Goal: Task Accomplishment & Management: Complete application form

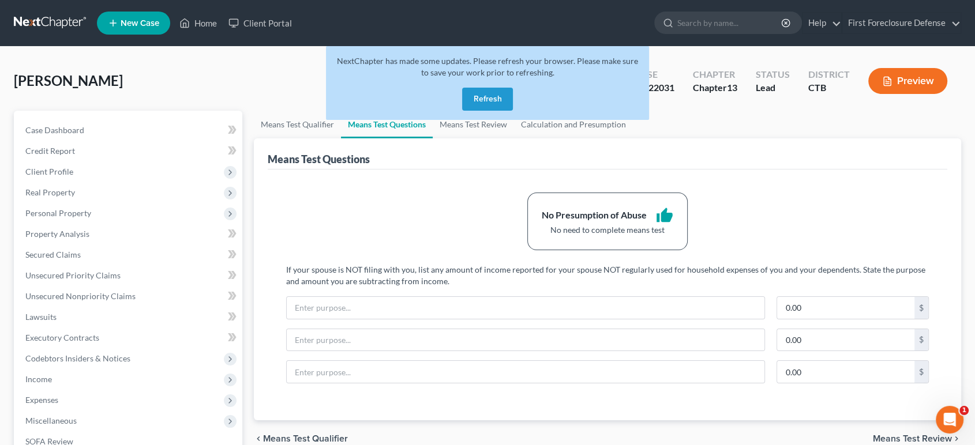
click at [477, 93] on button "Refresh" at bounding box center [487, 99] width 51 height 23
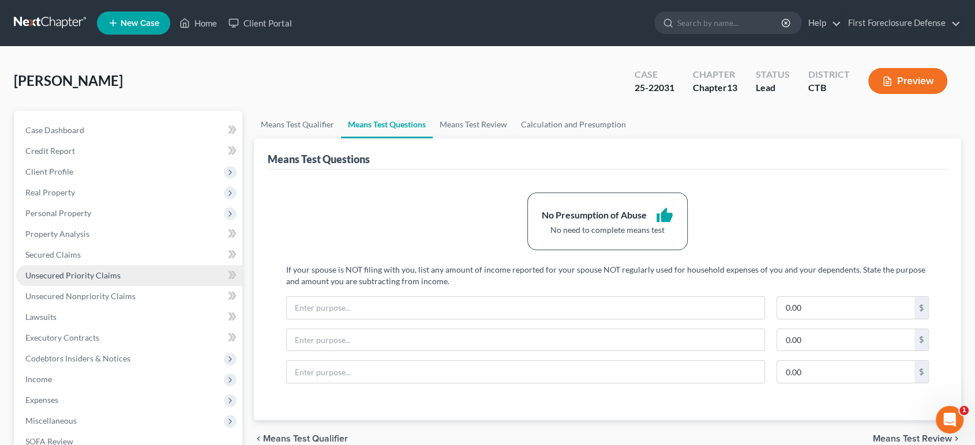
scroll to position [128, 0]
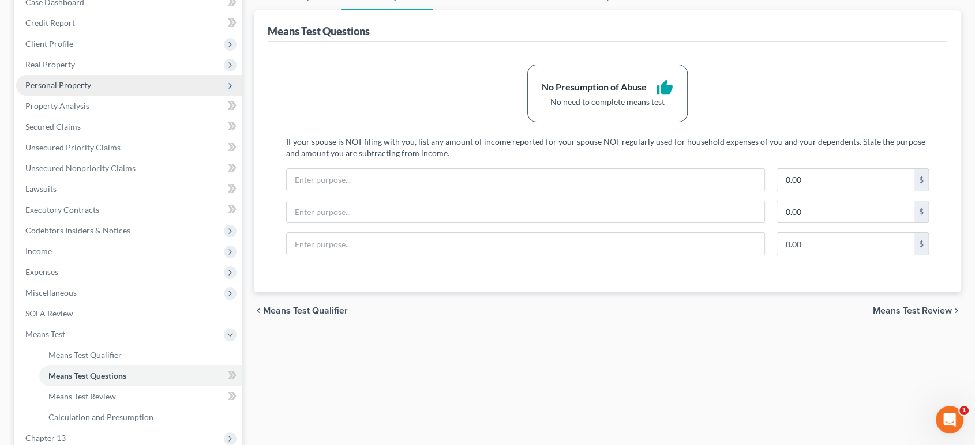
click at [46, 88] on span "Personal Property" at bounding box center [58, 85] width 66 height 10
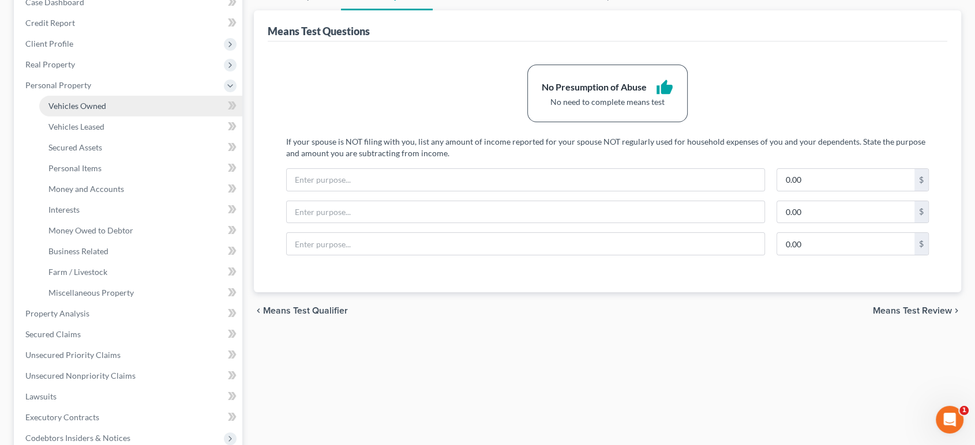
click at [81, 107] on span "Vehicles Owned" at bounding box center [77, 106] width 58 height 10
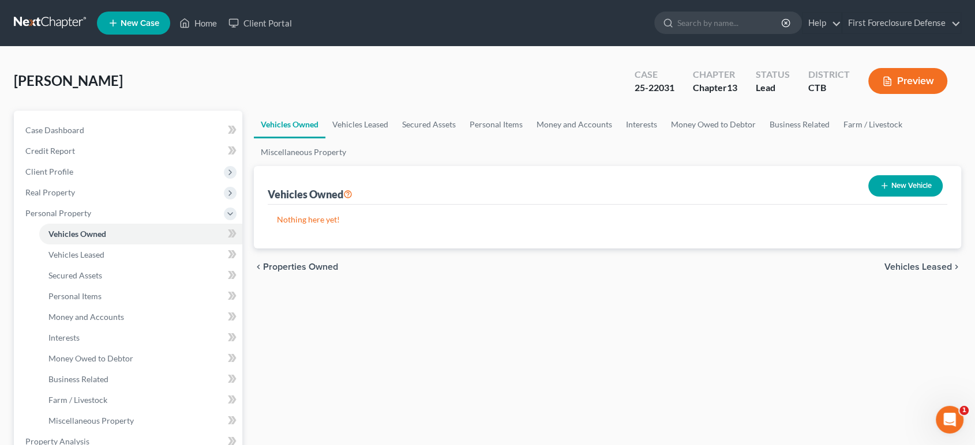
click at [903, 185] on button "New Vehicle" at bounding box center [905, 185] width 74 height 21
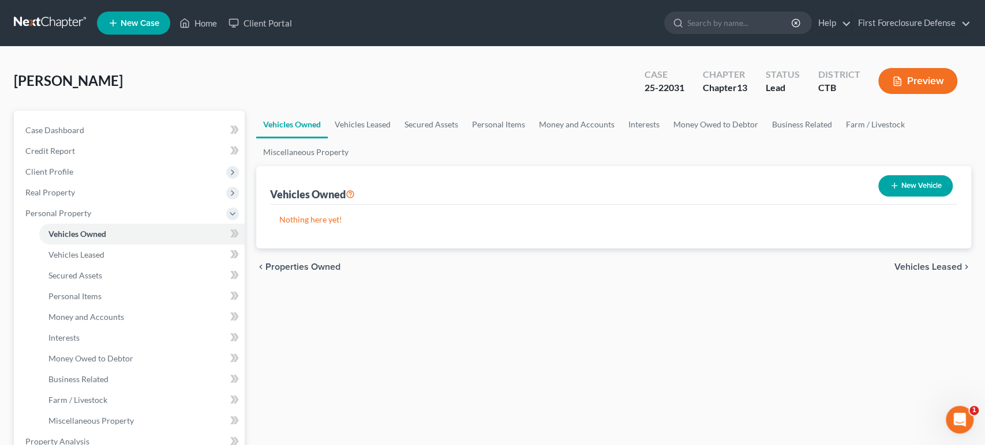
select select "0"
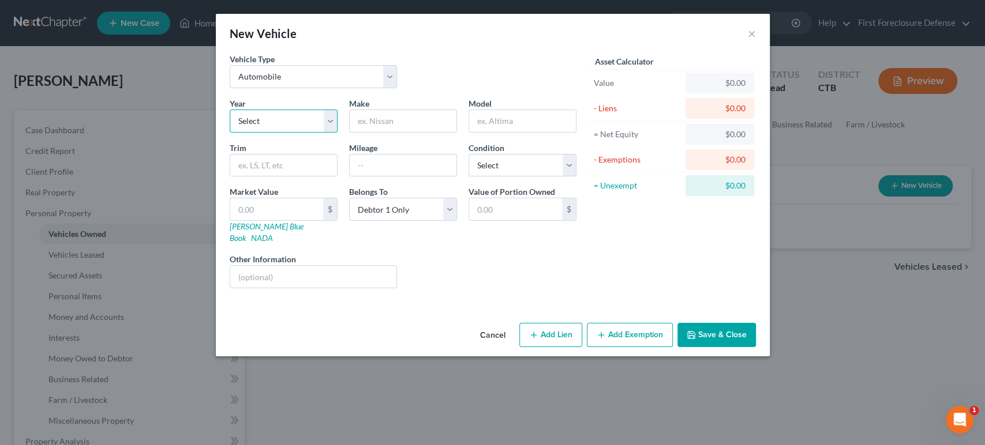
click at [276, 119] on select "Select 2026 2025 2024 2023 2022 2021 2020 2019 2018 2017 2016 2015 2014 2013 20…" at bounding box center [284, 121] width 108 height 23
select select "10"
click at [230, 110] on select "Select 2026 2025 2024 2023 2022 2021 2020 2019 2018 2017 2016 2015 2014 2013 20…" at bounding box center [284, 121] width 108 height 23
click at [388, 123] on input "text" at bounding box center [403, 121] width 107 height 22
type input "Nissan"
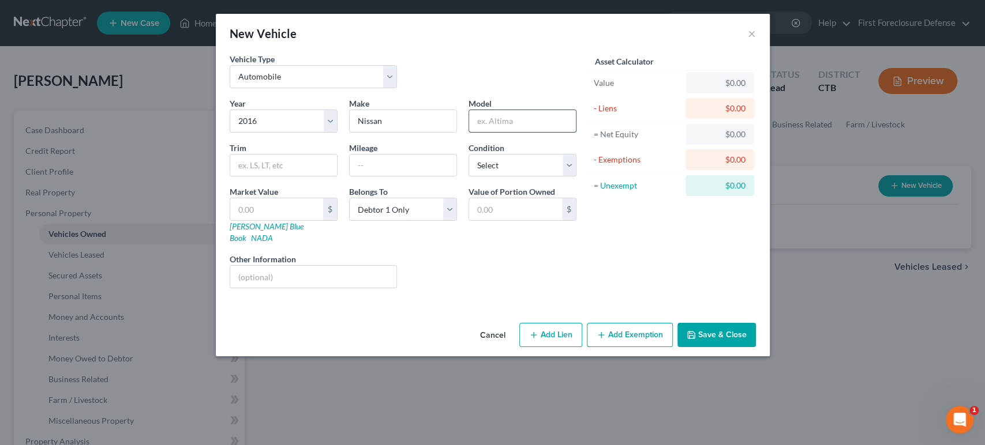
click at [519, 117] on input "text" at bounding box center [522, 121] width 107 height 22
type input "Sentra"
click at [394, 164] on input "text" at bounding box center [403, 166] width 107 height 22
type input "135109"
click at [567, 169] on select "Select Excellent Very Good Good Fair Poor" at bounding box center [523, 165] width 108 height 23
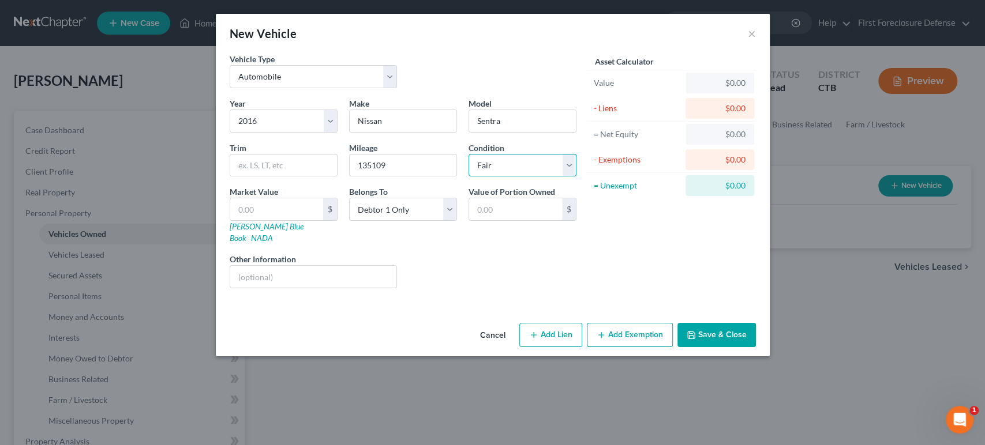
click at [469, 154] on select "Select Excellent Very Good Good Fair Poor" at bounding box center [523, 165] width 108 height 23
drag, startPoint x: 565, startPoint y: 165, endPoint x: 563, endPoint y: 172, distance: 7.3
click at [565, 165] on select "Select Excellent Very Good Good Fair Poor" at bounding box center [523, 165] width 108 height 23
select select "2"
click at [469, 154] on select "Select Excellent Very Good Good Fair Poor" at bounding box center [523, 165] width 108 height 23
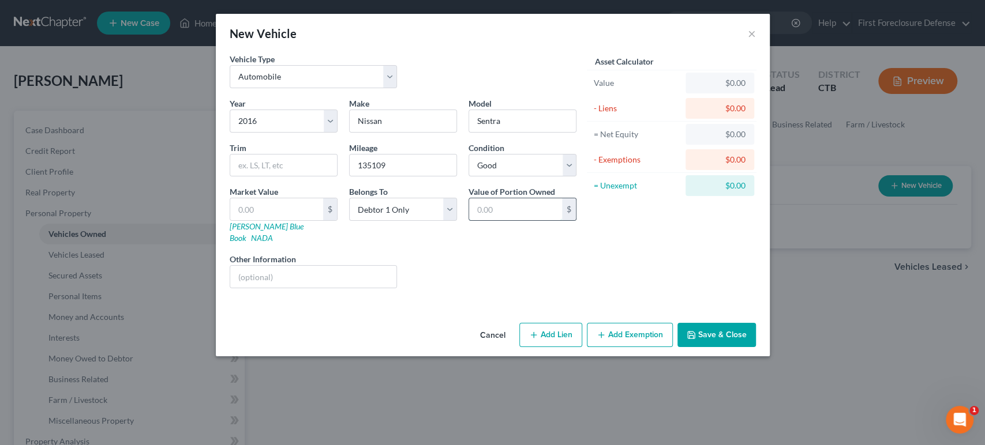
click at [519, 208] on input "text" at bounding box center [515, 210] width 93 height 22
type input "8"
click at [273, 233] on link "NADA" at bounding box center [262, 238] width 22 height 10
click at [499, 207] on input "text" at bounding box center [515, 210] width 93 height 22
type input "4,500.00"
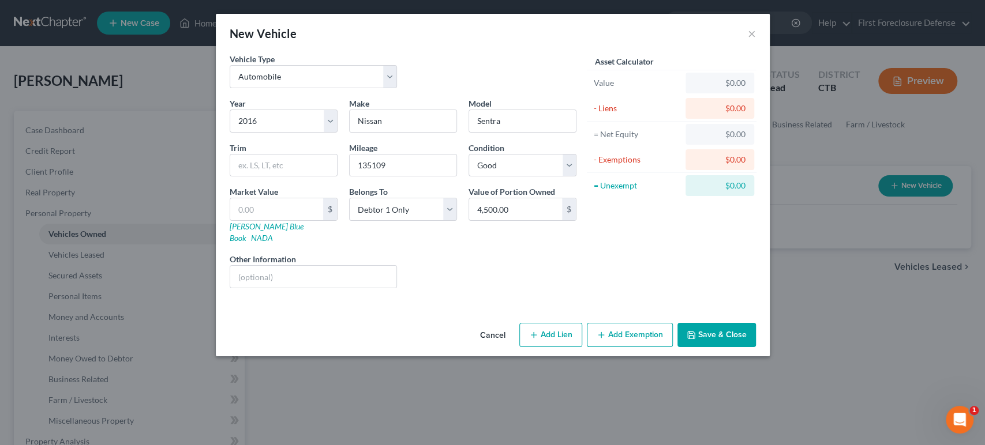
click at [628, 323] on button "Add Exemption" at bounding box center [630, 335] width 86 height 24
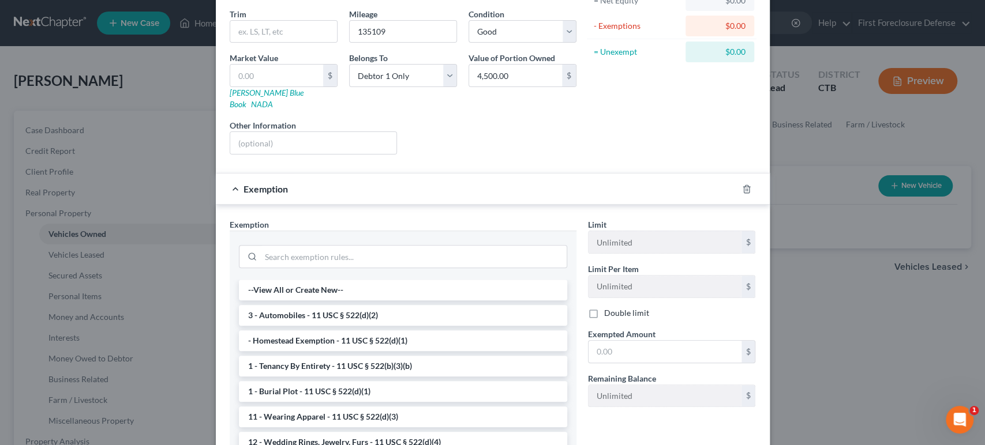
scroll to position [192, 0]
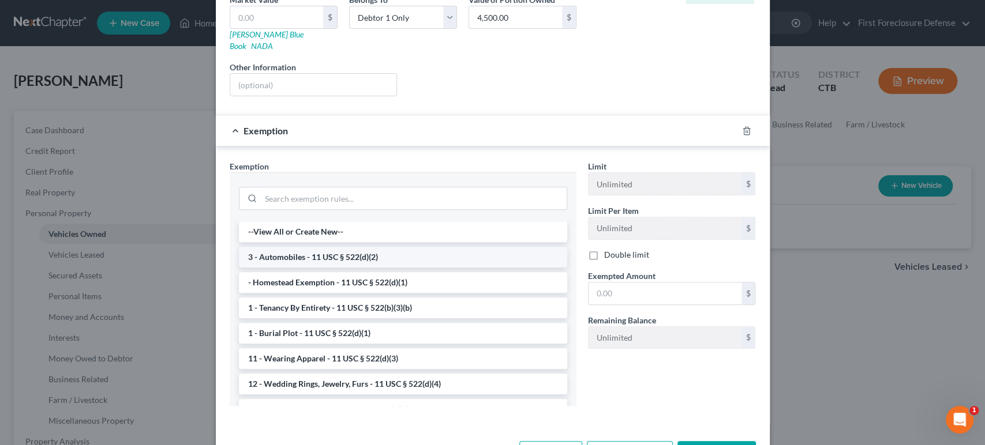
click at [421, 247] on li "3 - Automobiles - 11 USC § 522(d)(2)" at bounding box center [403, 257] width 328 height 21
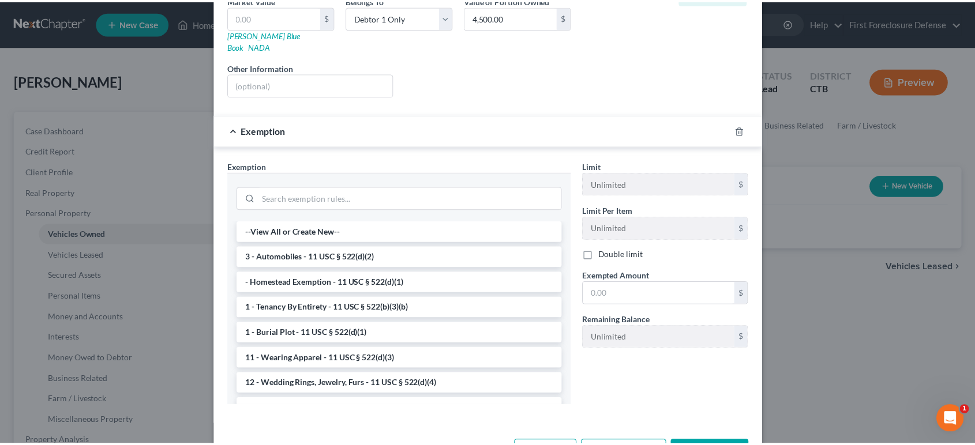
scroll to position [165, 0]
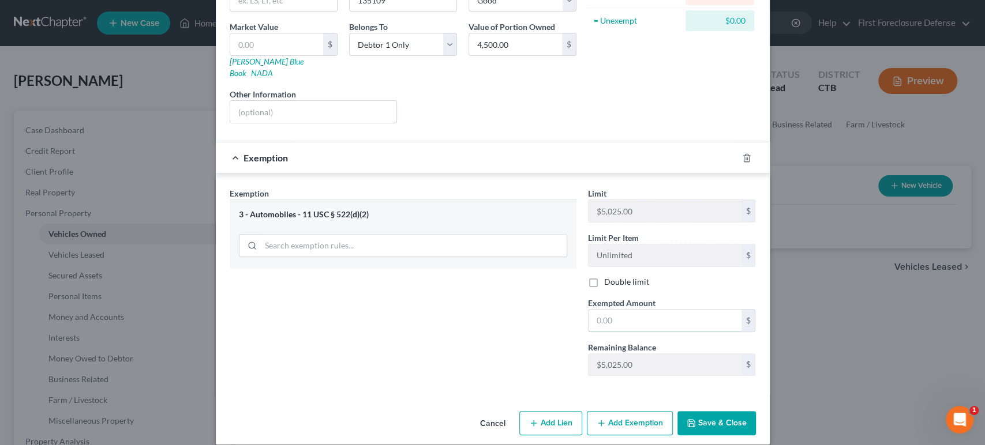
drag, startPoint x: 606, startPoint y: 312, endPoint x: 606, endPoint y: 319, distance: 6.9
click at [606, 313] on input "text" at bounding box center [665, 321] width 153 height 22
type input "4,500.00"
click at [714, 411] on button "Save & Close" at bounding box center [716, 423] width 78 height 24
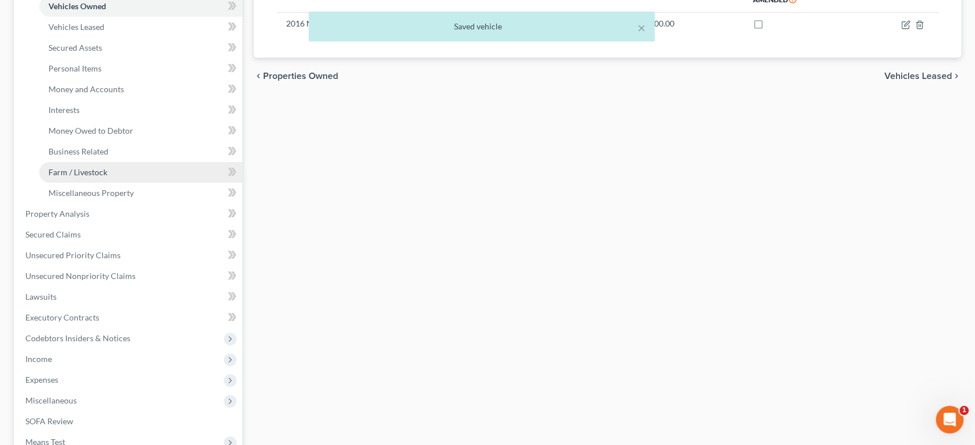
scroll to position [256, 0]
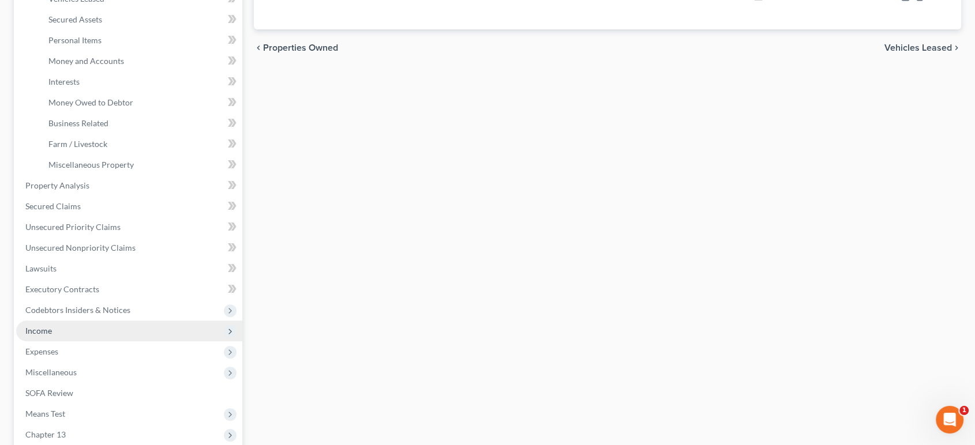
click at [42, 330] on span "Income" at bounding box center [38, 331] width 27 height 10
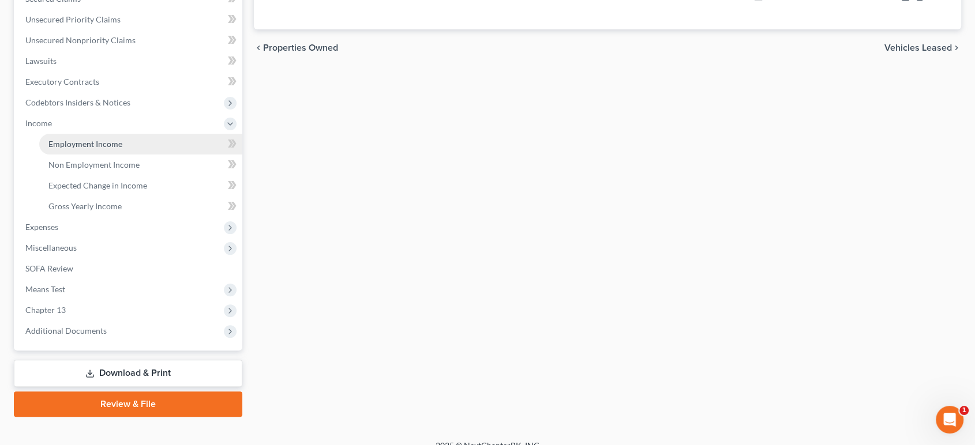
click at [83, 145] on span "Employment Income" at bounding box center [85, 144] width 74 height 10
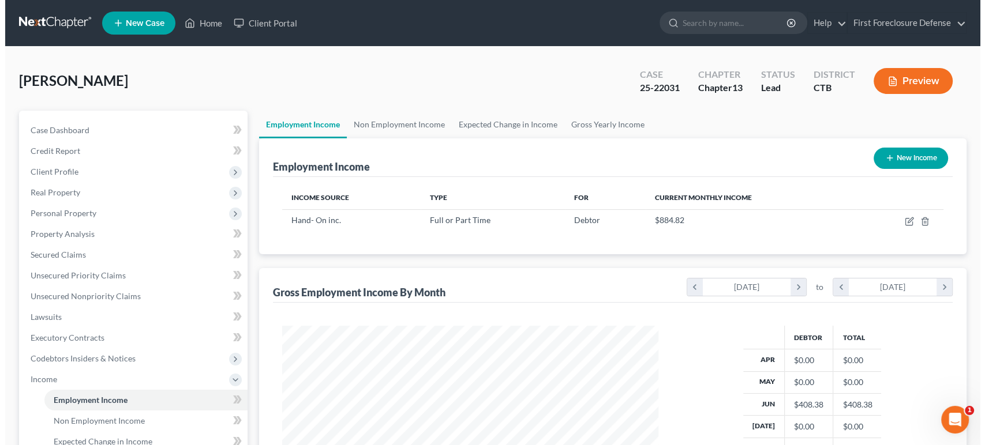
scroll to position [206, 399]
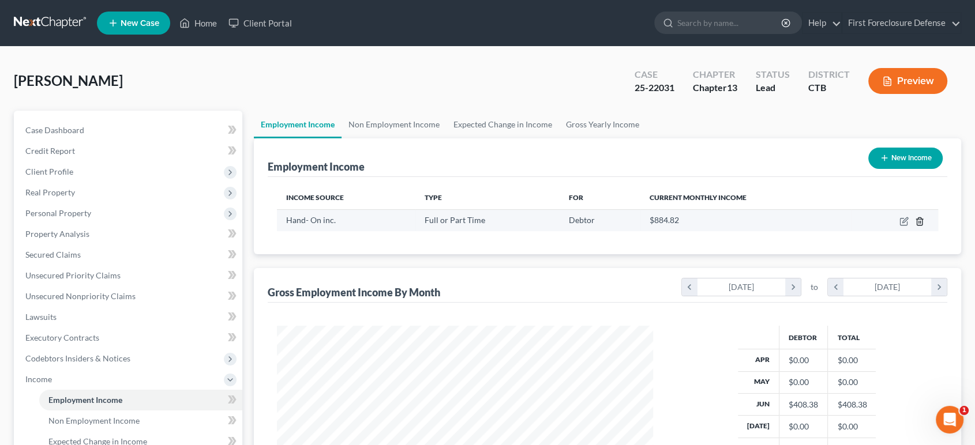
click at [922, 222] on icon "button" at bounding box center [919, 222] width 5 height 8
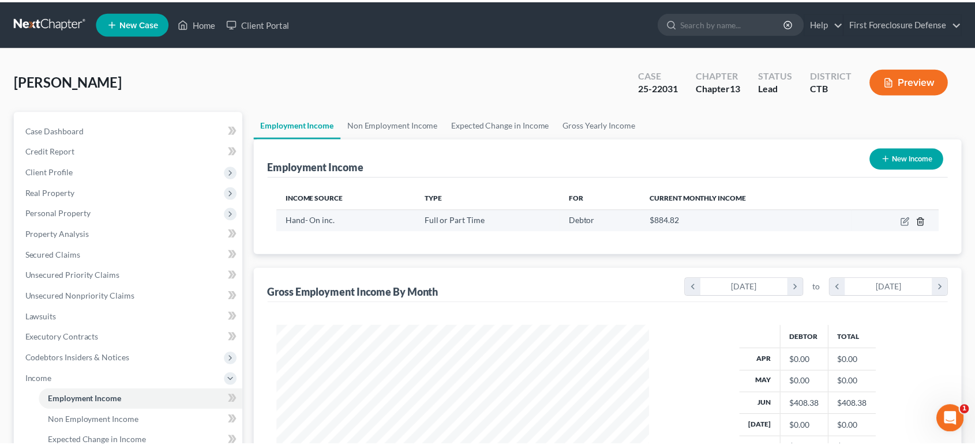
scroll to position [206, 403]
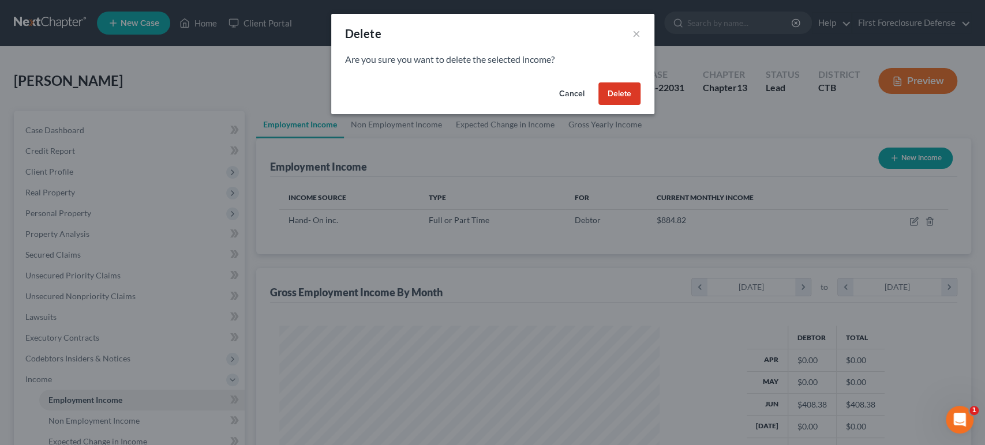
click at [577, 91] on button "Cancel" at bounding box center [572, 94] width 44 height 23
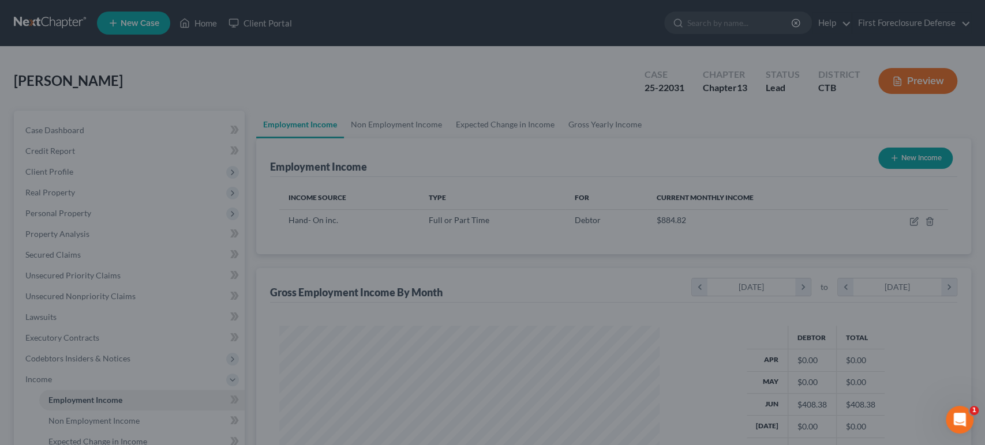
scroll to position [576841, 576647]
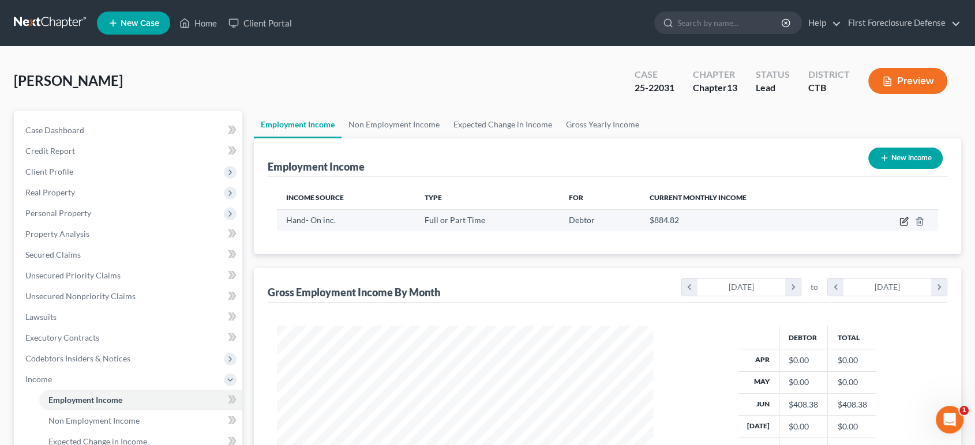
click at [900, 221] on icon "button" at bounding box center [904, 221] width 9 height 9
select select "0"
select select "2"
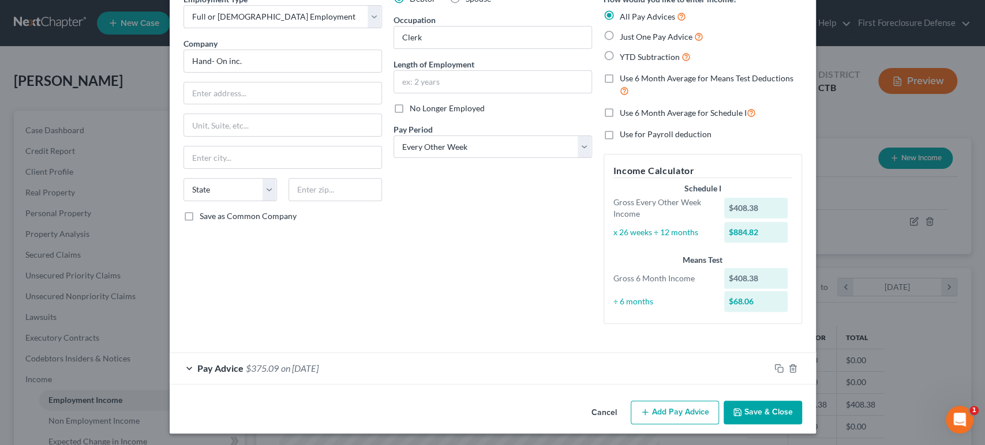
scroll to position [62, 0]
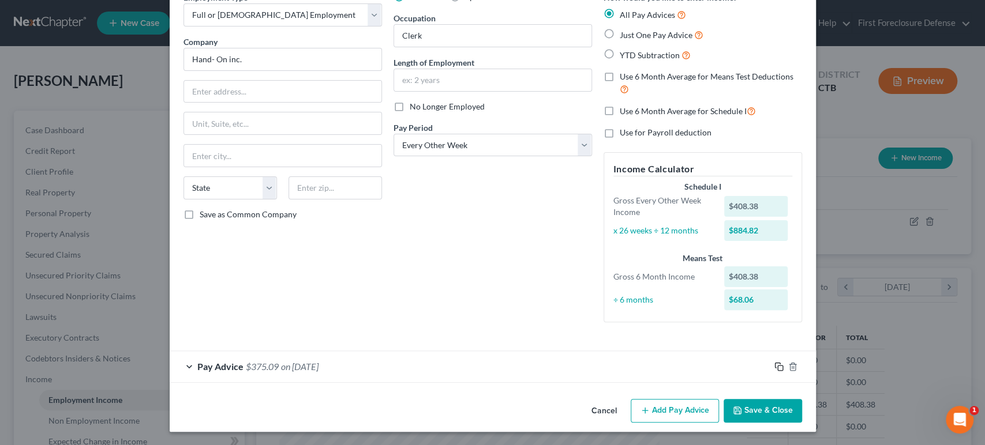
click at [774, 368] on icon "button" at bounding box center [778, 366] width 9 height 9
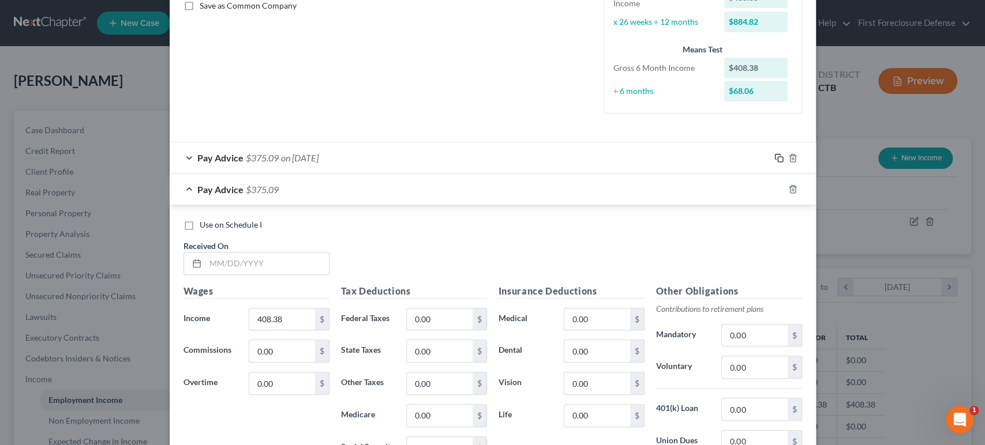
scroll to position [319, 0]
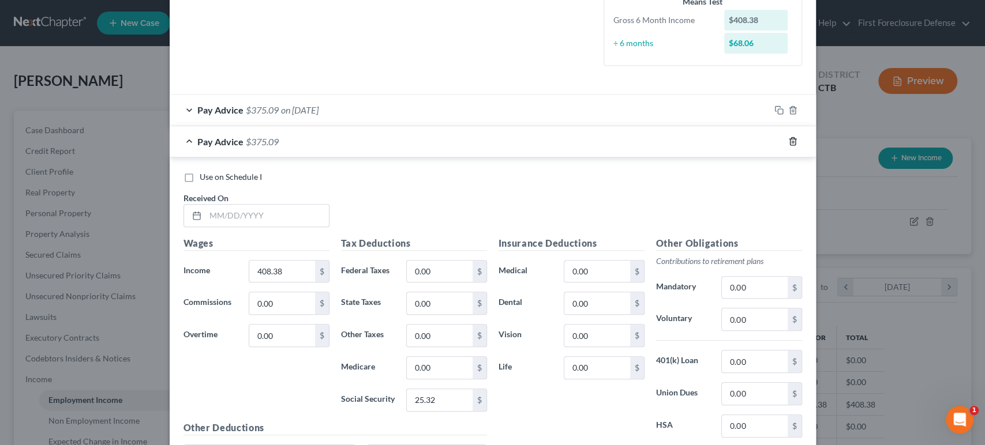
click at [790, 140] on icon "button" at bounding box center [792, 142] width 5 height 8
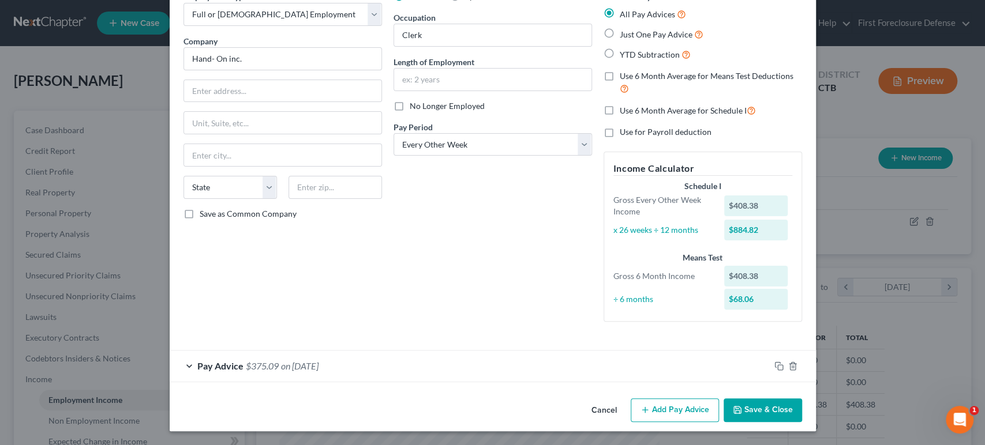
scroll to position [62, 0]
click at [385, 359] on div "Pay Advice $375.09 on [DATE]" at bounding box center [470, 366] width 600 height 31
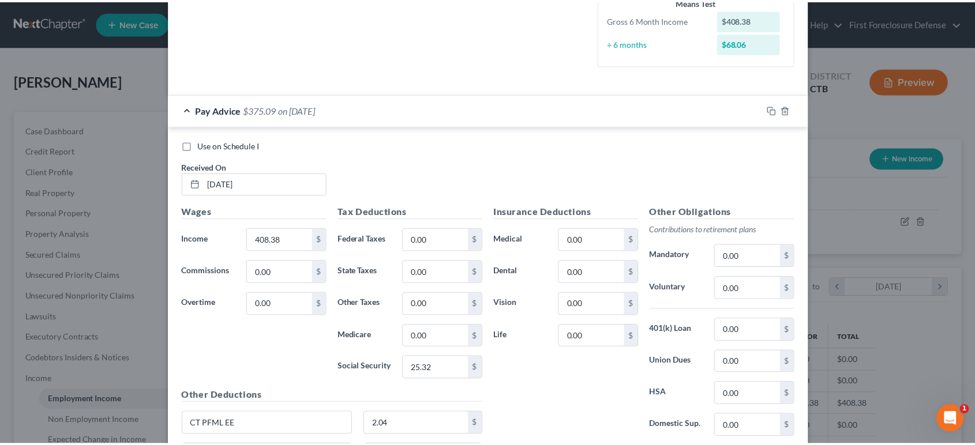
scroll to position [440, 0]
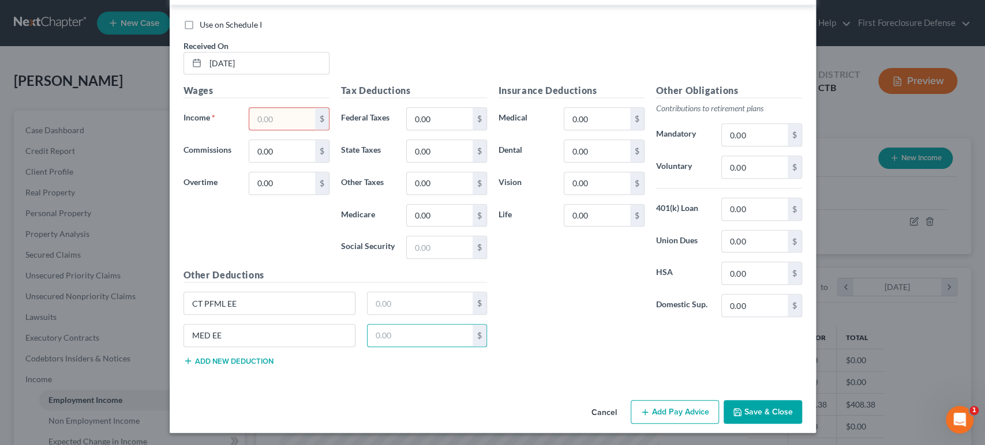
click at [750, 405] on button "Save & Close" at bounding box center [763, 412] width 78 height 24
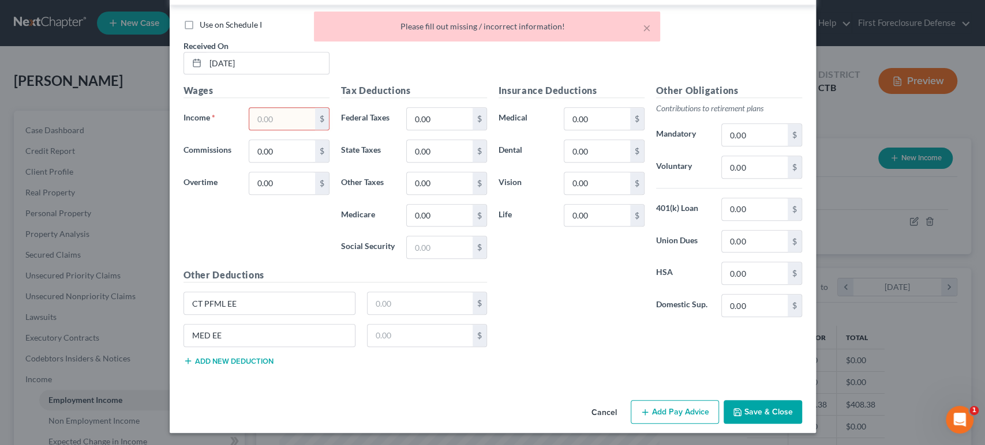
click at [724, 400] on button "Save & Close" at bounding box center [763, 412] width 78 height 24
click at [272, 113] on input "text" at bounding box center [281, 119] width 65 height 22
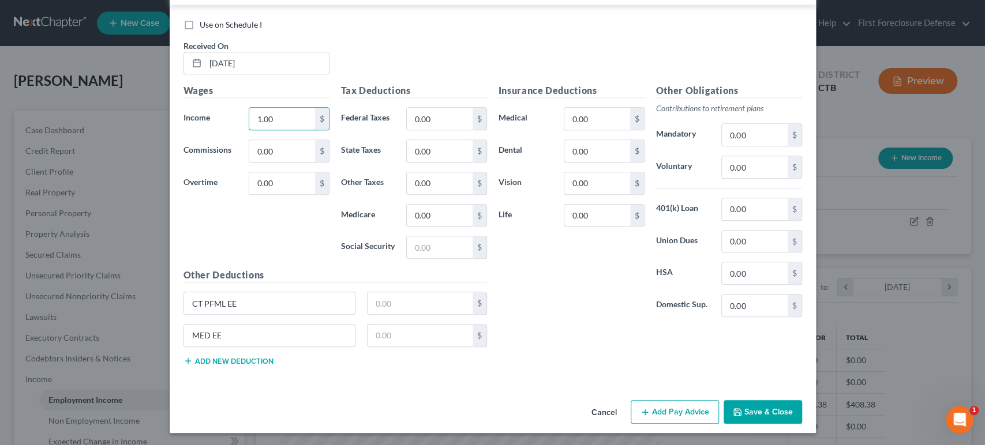
type input "1.00"
click at [751, 413] on button "Save & Close" at bounding box center [763, 412] width 78 height 24
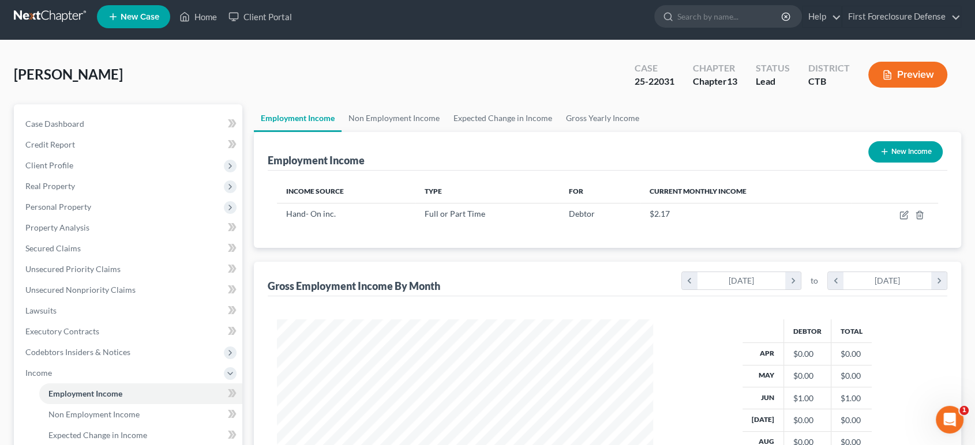
scroll to position [0, 0]
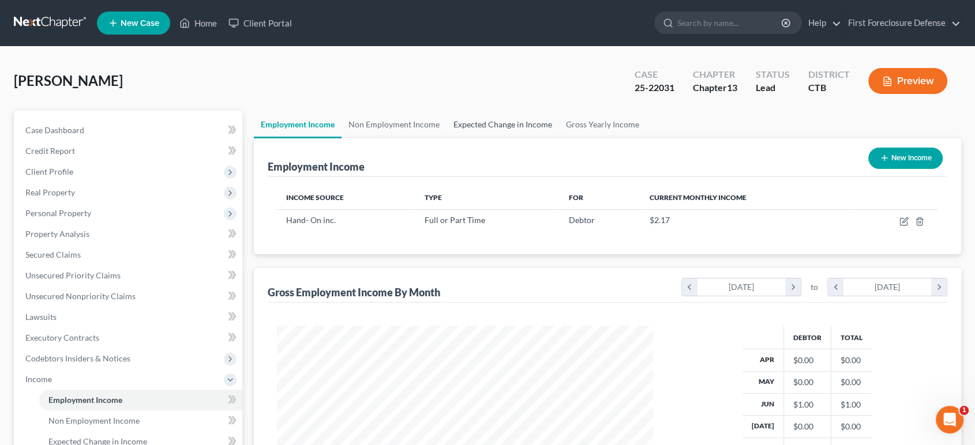
click at [497, 127] on link "Expected Change in Income" at bounding box center [503, 125] width 113 height 28
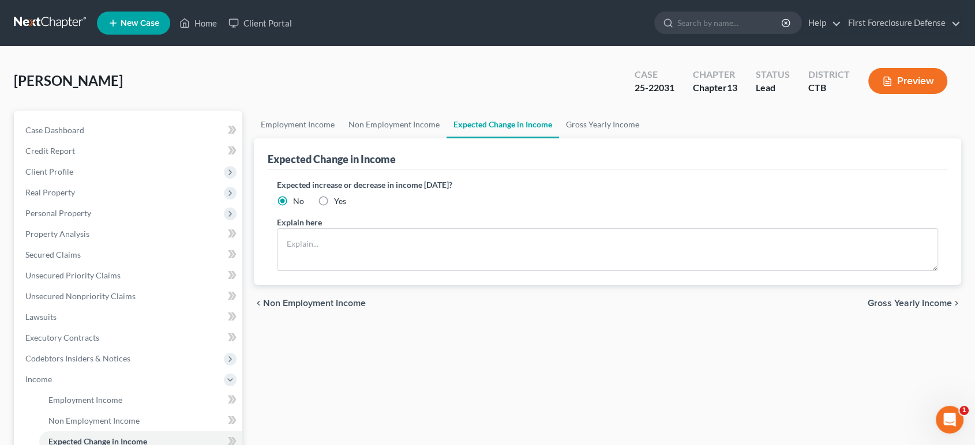
click at [334, 201] on label "Yes" at bounding box center [340, 202] width 12 height 12
click at [339, 201] on input "Yes" at bounding box center [343, 200] width 8 height 8
radio input "true"
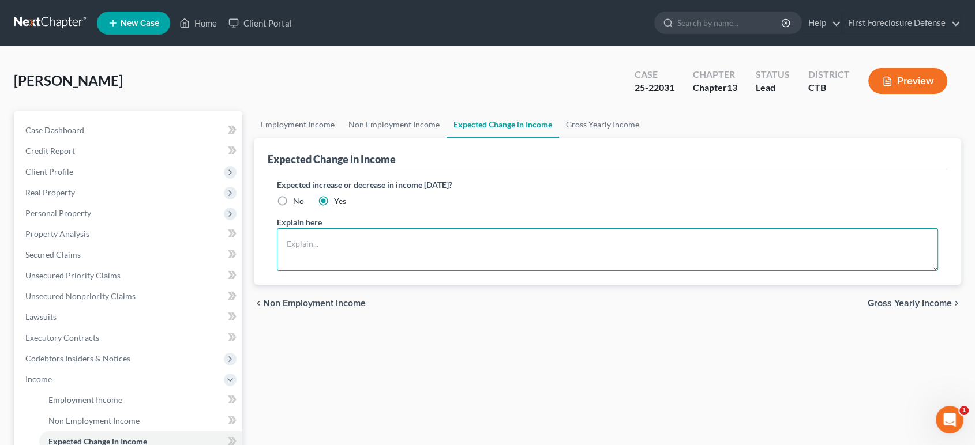
click at [321, 247] on textarea at bounding box center [608, 250] width 662 height 43
click at [495, 244] on textarea "I will; be returning to work within th next 30 days from mendical leave." at bounding box center [608, 250] width 662 height 43
click at [494, 242] on textarea "I will; be returning to work within th next 30 days from mendical leave." at bounding box center [608, 250] width 662 height 43
type textarea "I will; be returning to work within th next 30 days from medical leave."
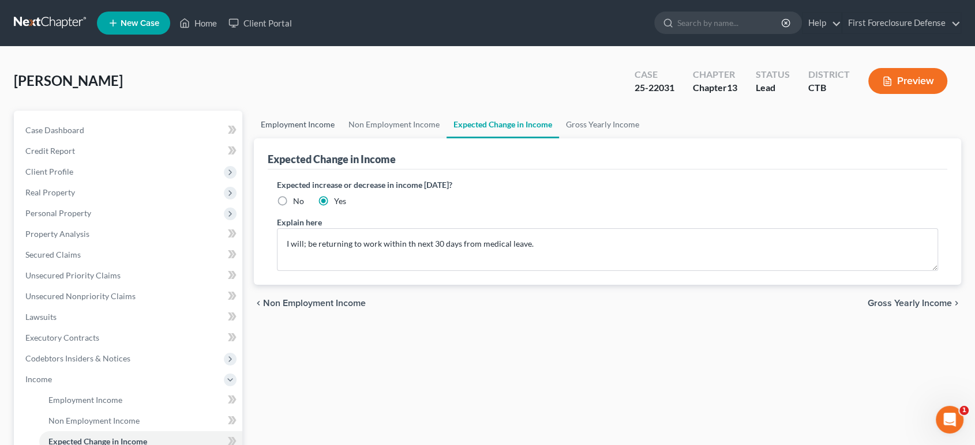
click at [314, 121] on link "Employment Income" at bounding box center [298, 125] width 88 height 28
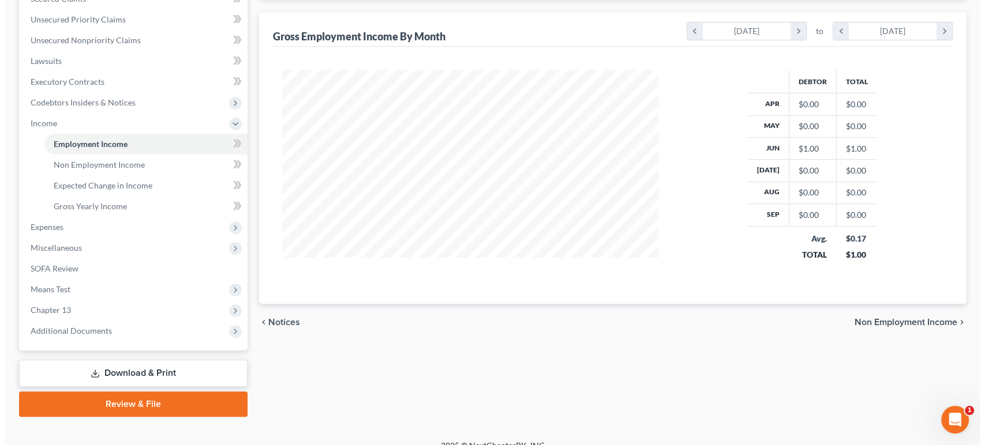
scroll to position [128, 0]
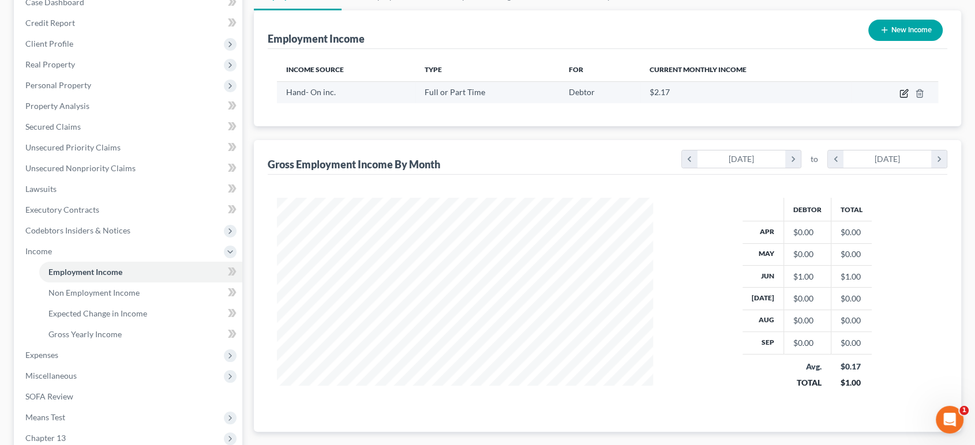
click at [905, 89] on icon "button" at bounding box center [904, 93] width 9 height 9
select select "0"
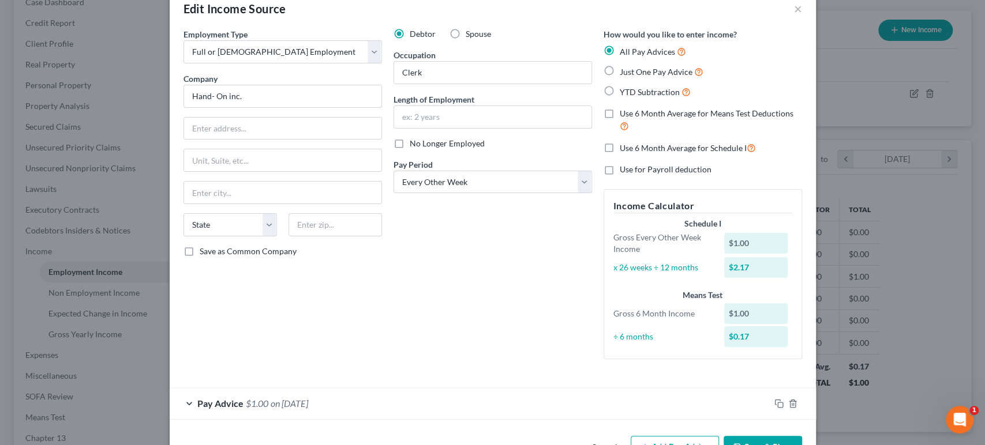
scroll to position [62, 0]
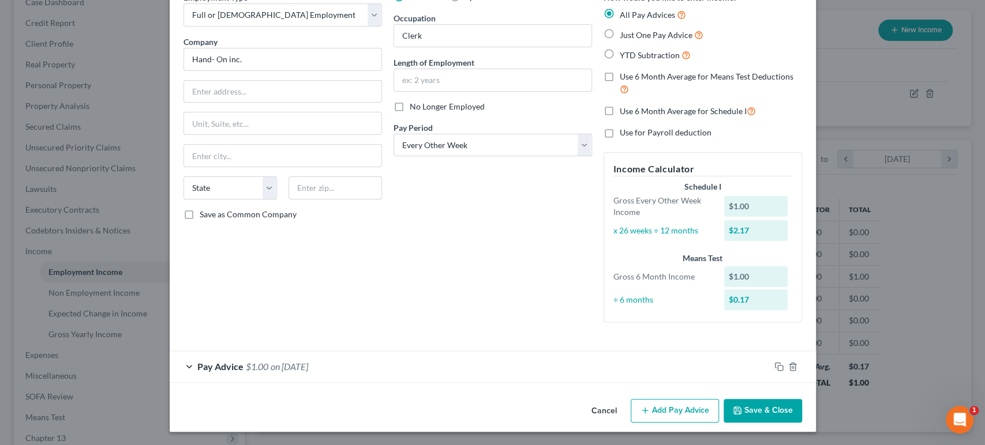
click at [353, 355] on div "Pay Advice $1.00 on [DATE]" at bounding box center [470, 366] width 600 height 31
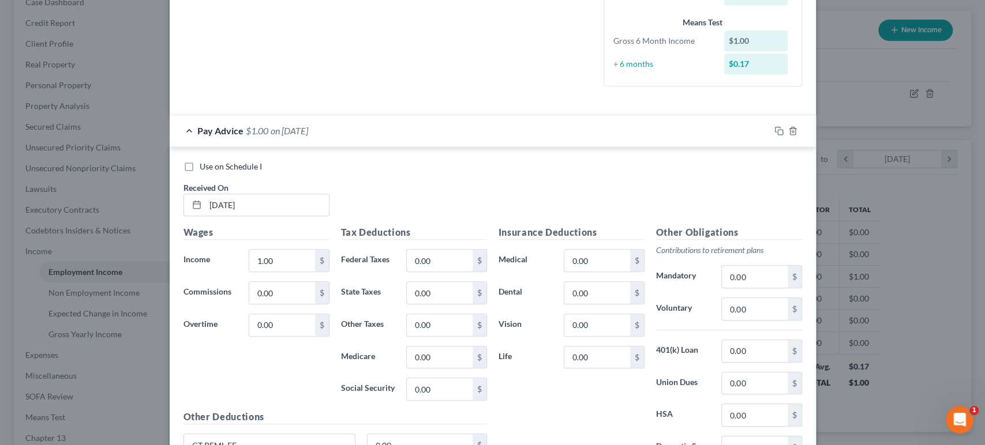
scroll to position [376, 0]
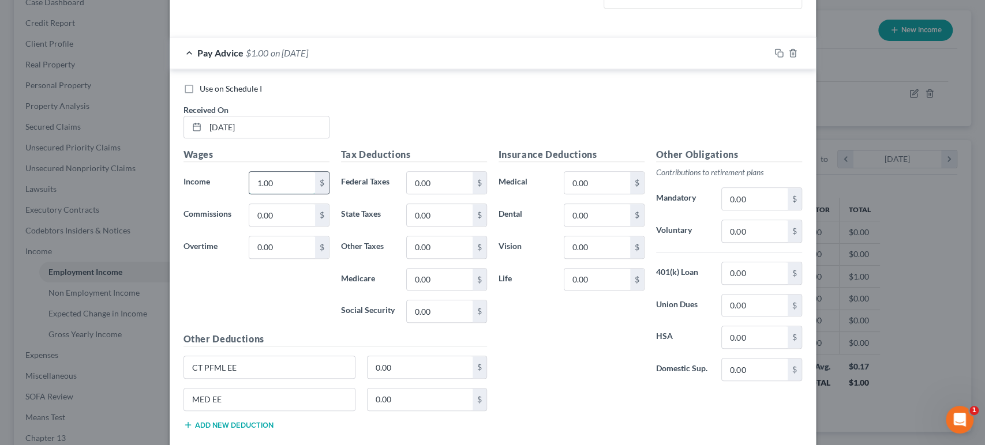
click at [275, 186] on input "1.00" at bounding box center [281, 183] width 65 height 22
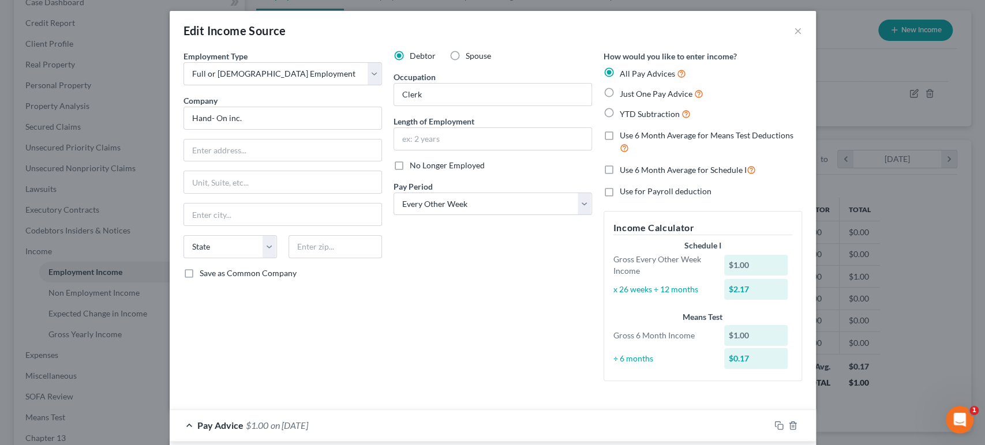
scroll to position [0, 0]
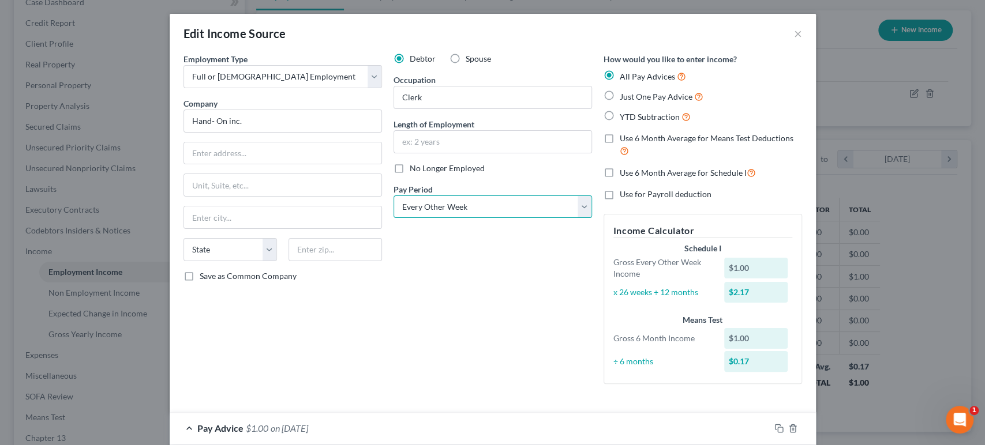
click at [582, 209] on select "Select Monthly Twice Monthly Every Other Week Weekly" at bounding box center [493, 207] width 199 height 23
click at [394, 196] on select "Select Monthly Twice Monthly Every Other Week Weekly" at bounding box center [493, 207] width 199 height 23
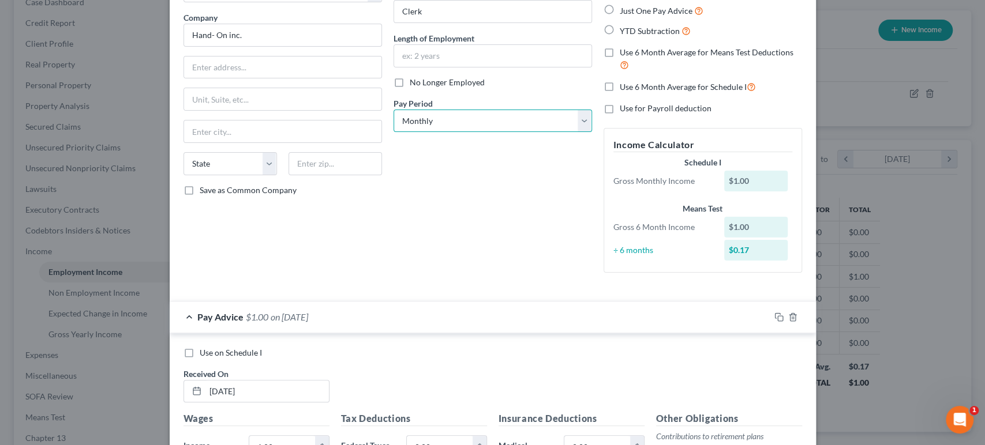
scroll to position [64, 0]
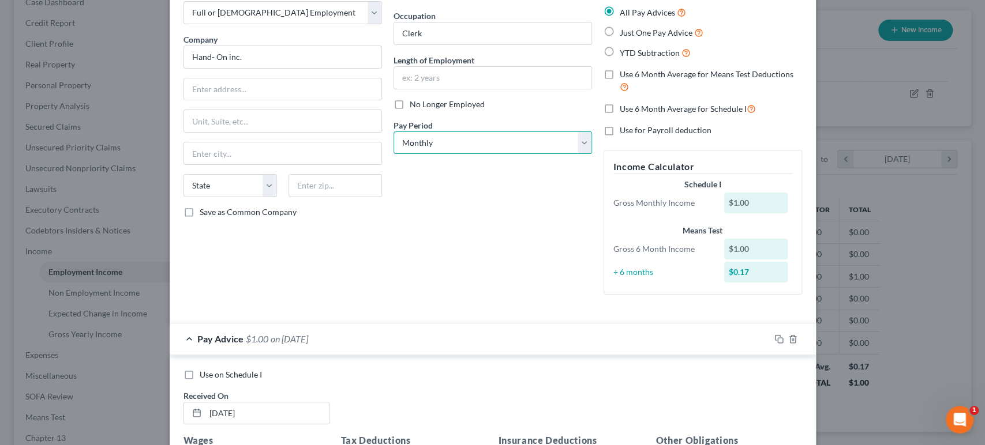
click at [580, 145] on select "Select Monthly Twice Monthly Every Other Week Weekly" at bounding box center [493, 143] width 199 height 23
select select "2"
click at [394, 132] on select "Select Monthly Twice Monthly Every Other Week Weekly" at bounding box center [493, 143] width 199 height 23
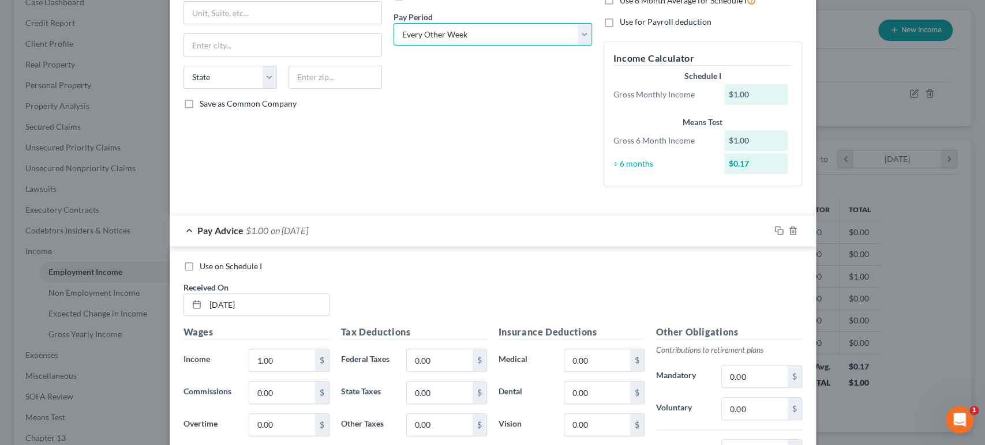
scroll to position [320, 0]
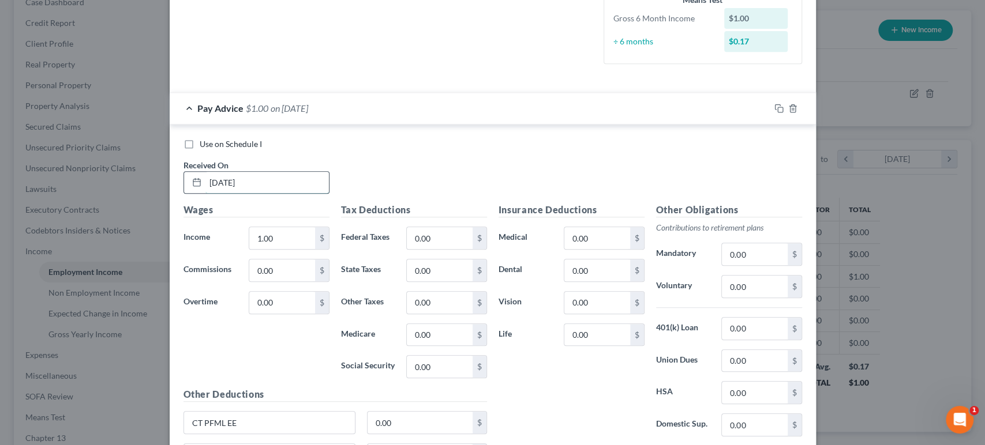
drag, startPoint x: 265, startPoint y: 179, endPoint x: 203, endPoint y: 175, distance: 62.5
click at [205, 175] on input "[DATE]" at bounding box center [266, 183] width 123 height 22
type input "[DATE]"
type input "408.38"
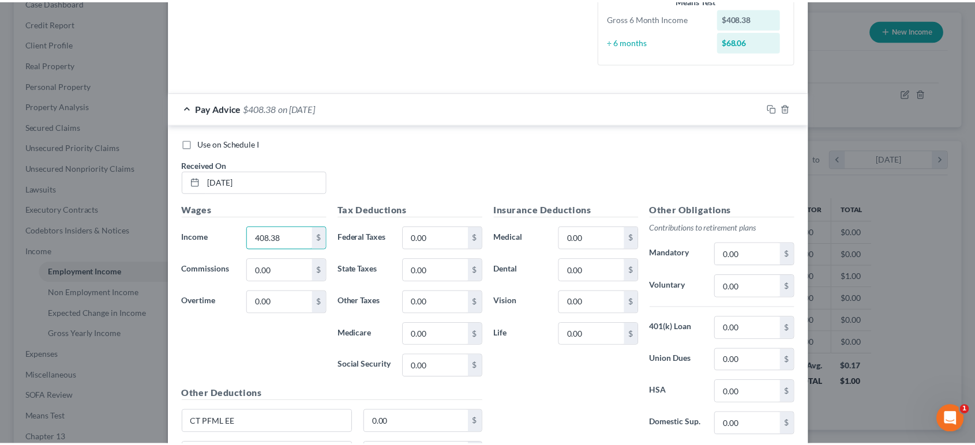
scroll to position [440, 0]
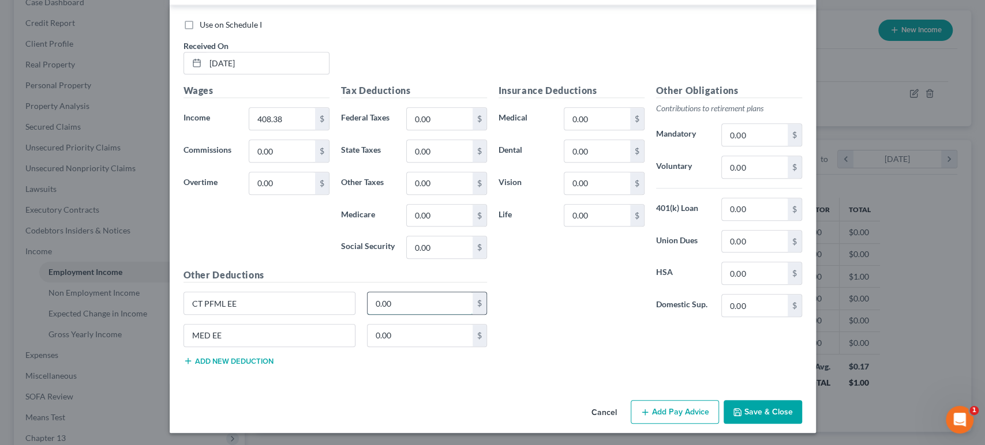
click at [389, 304] on input "0.00" at bounding box center [420, 304] width 105 height 22
click at [388, 327] on input "0.00" at bounding box center [420, 336] width 105 height 22
click at [402, 298] on input "25.32" at bounding box center [420, 304] width 105 height 22
type input "2.04"
click at [395, 325] on input "0.00" at bounding box center [420, 336] width 105 height 22
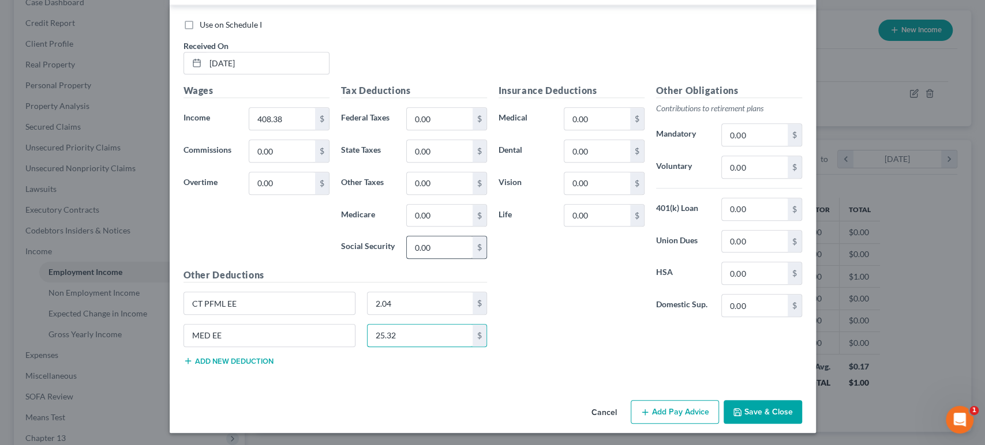
type input "25.32"
click at [434, 245] on input "0.00" at bounding box center [439, 248] width 65 height 22
type input "25.32"
click at [417, 340] on input "25.32" at bounding box center [420, 336] width 105 height 22
type input "5.93"
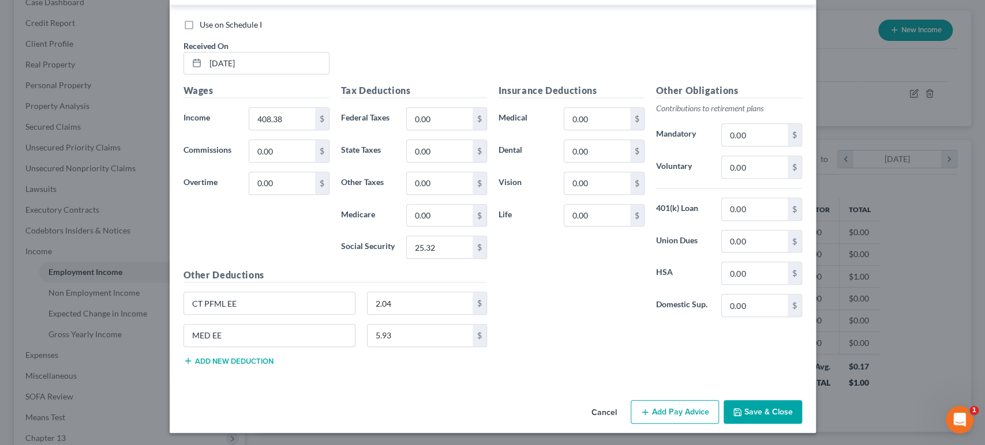
click at [763, 410] on button "Save & Close" at bounding box center [763, 412] width 78 height 24
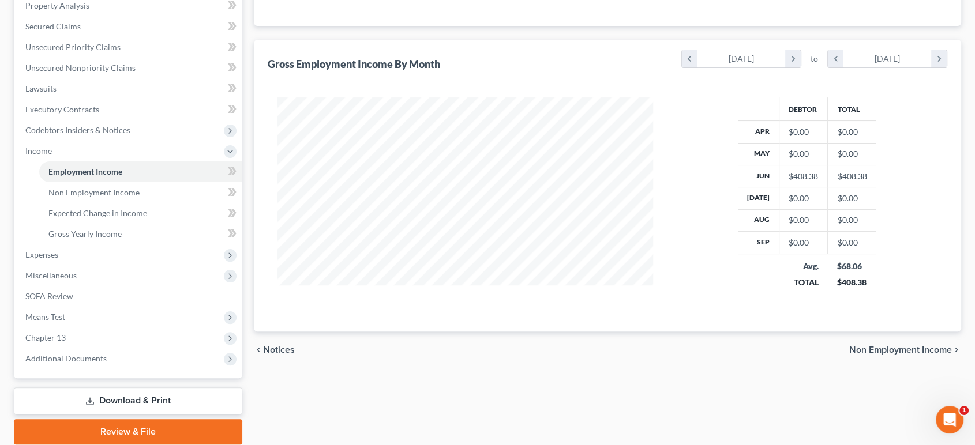
scroll to position [256, 0]
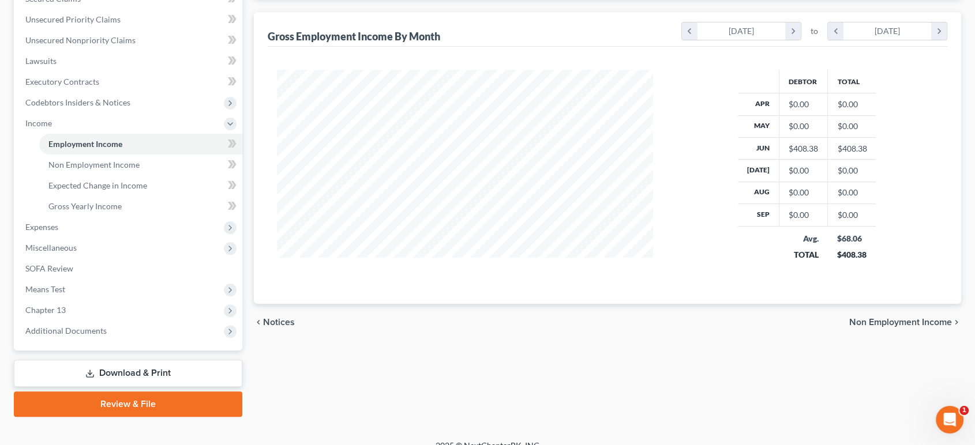
click at [889, 320] on span "Non Employment Income" at bounding box center [900, 322] width 103 height 9
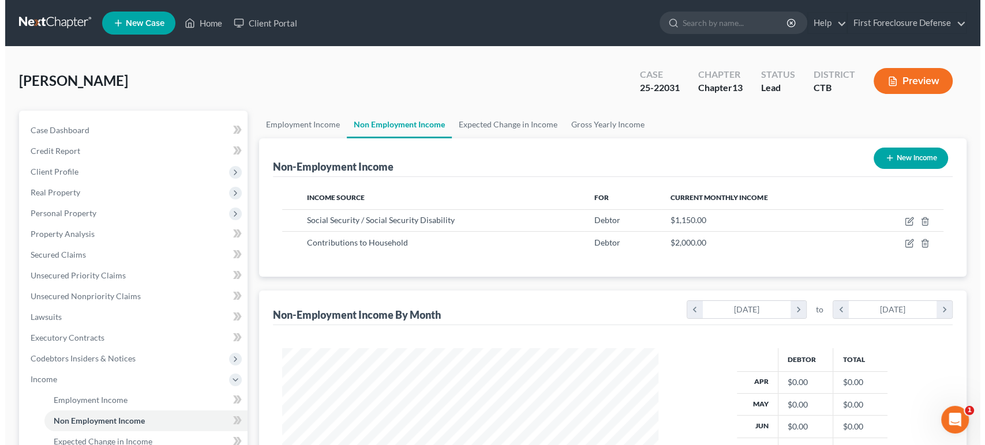
scroll to position [206, 399]
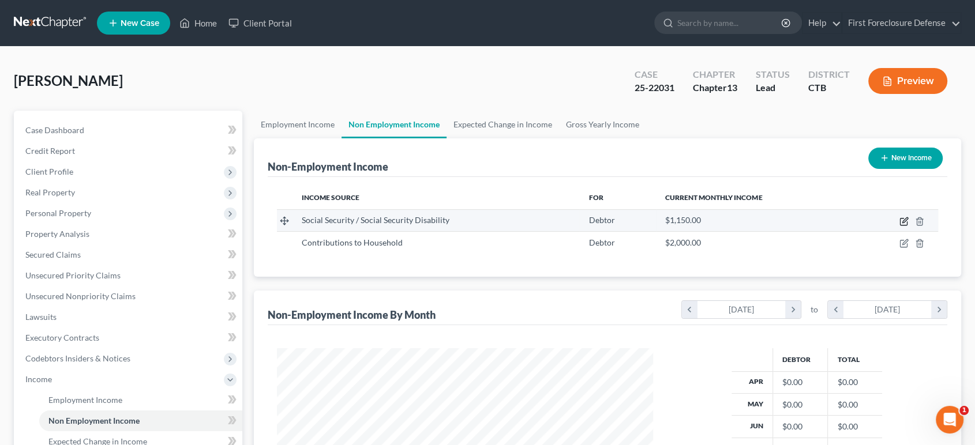
click at [904, 224] on icon "button" at bounding box center [903, 222] width 7 height 7
select select "4"
select select "0"
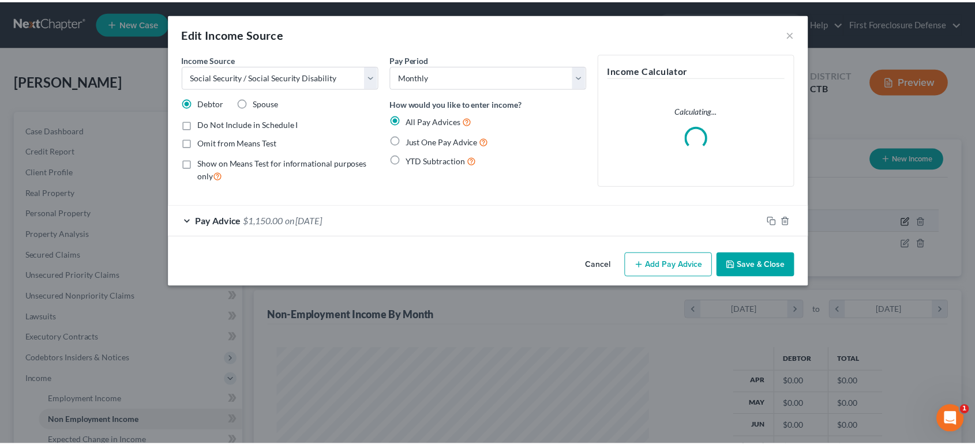
scroll to position [206, 403]
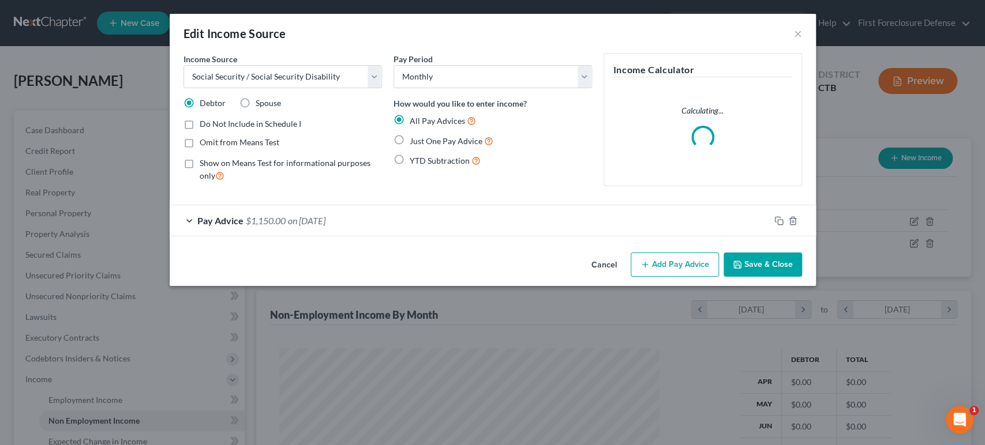
click at [390, 220] on div "Pay Advice $1,150.00 on [DATE]" at bounding box center [470, 220] width 600 height 31
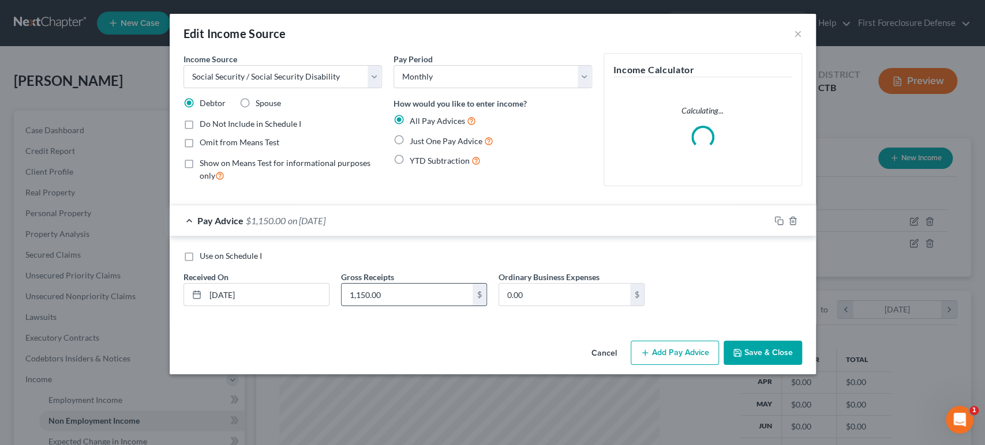
click at [368, 292] on input "1,150.00" at bounding box center [407, 295] width 131 height 22
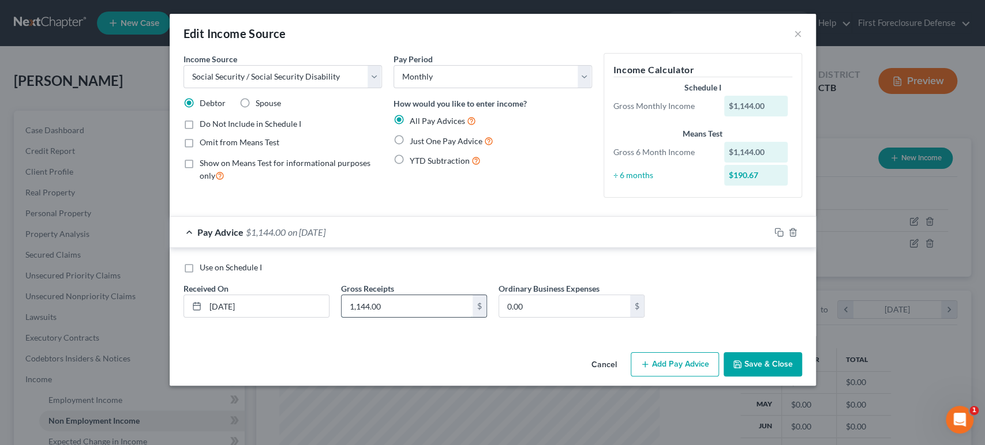
drag, startPoint x: 386, startPoint y: 305, endPoint x: 342, endPoint y: 303, distance: 44.5
click at [342, 303] on input "1,144.00" at bounding box center [407, 306] width 131 height 22
type input "1,150.00"
click at [739, 360] on icon "button" at bounding box center [737, 364] width 9 height 9
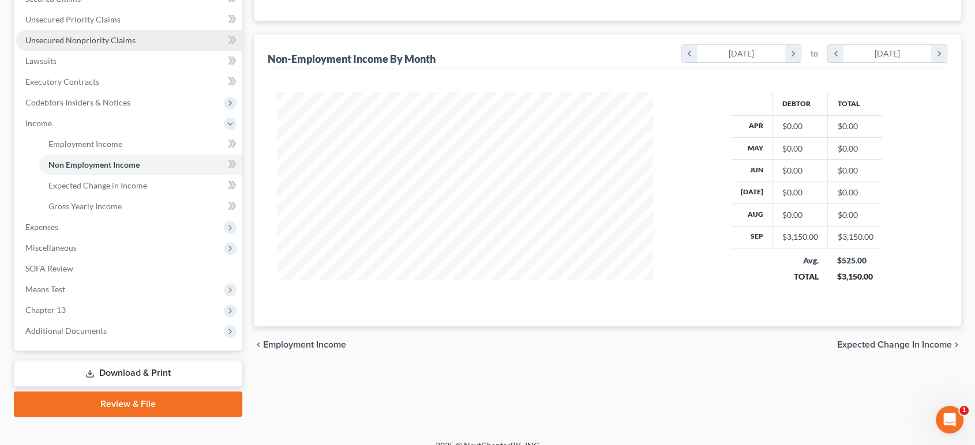
scroll to position [192, 0]
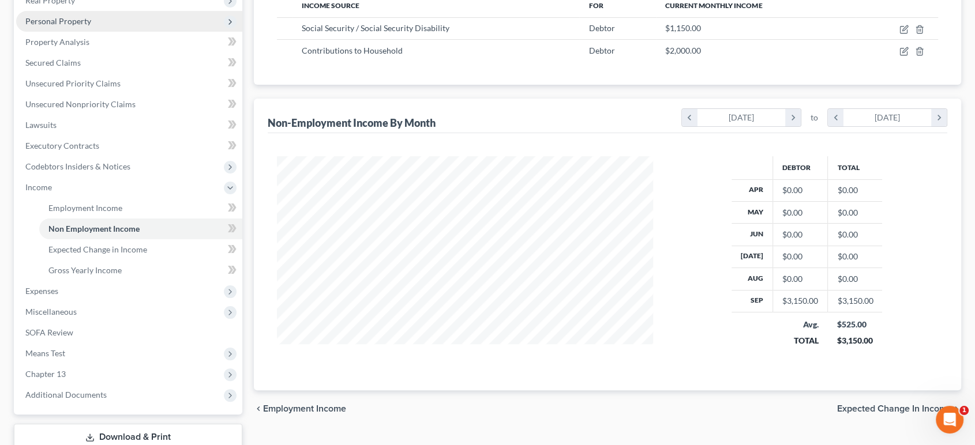
click at [76, 21] on span "Personal Property" at bounding box center [58, 21] width 66 height 10
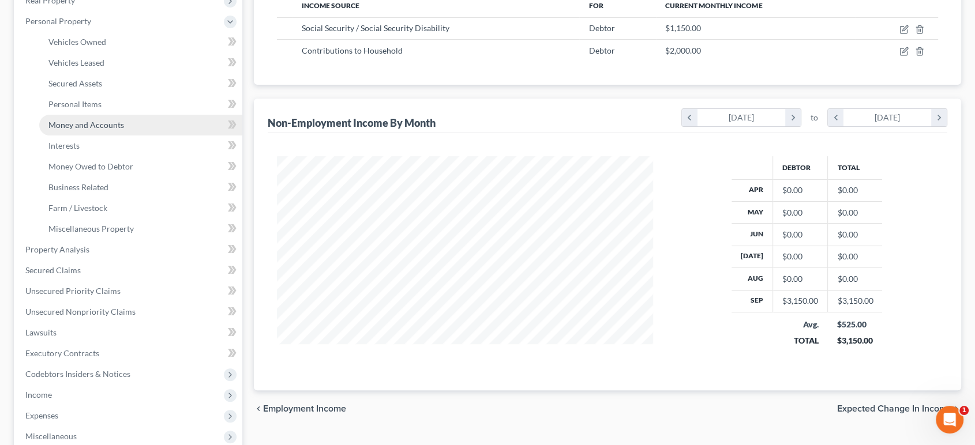
click at [91, 124] on span "Money and Accounts" at bounding box center [86, 125] width 76 height 10
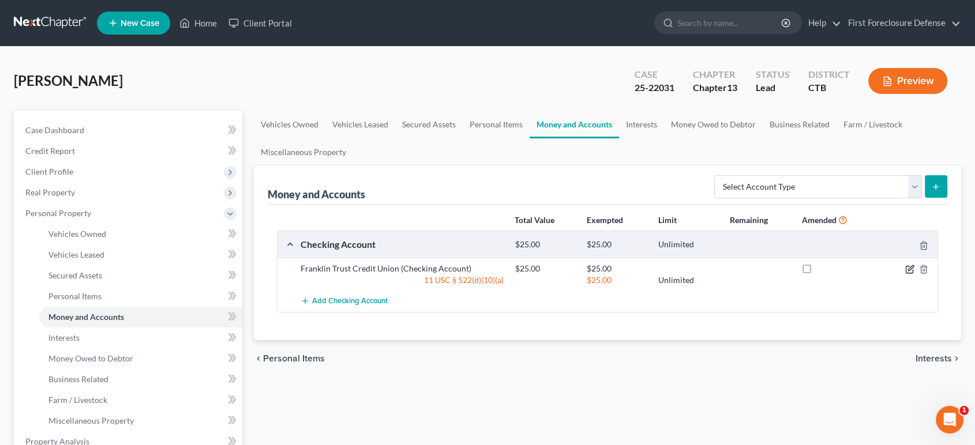
click at [911, 268] on icon "button" at bounding box center [909, 269] width 9 height 9
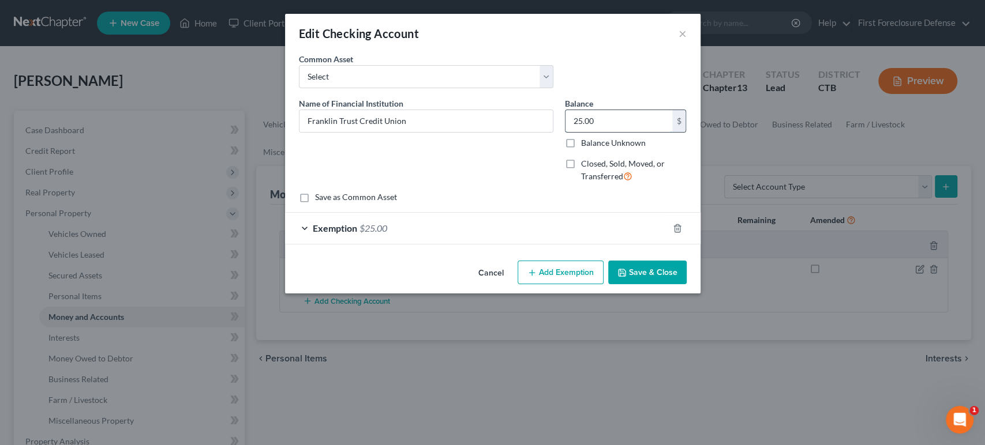
click at [602, 129] on input "25.00" at bounding box center [619, 121] width 107 height 22
type input "25.19"
click at [641, 267] on button "Save & Close" at bounding box center [647, 273] width 78 height 24
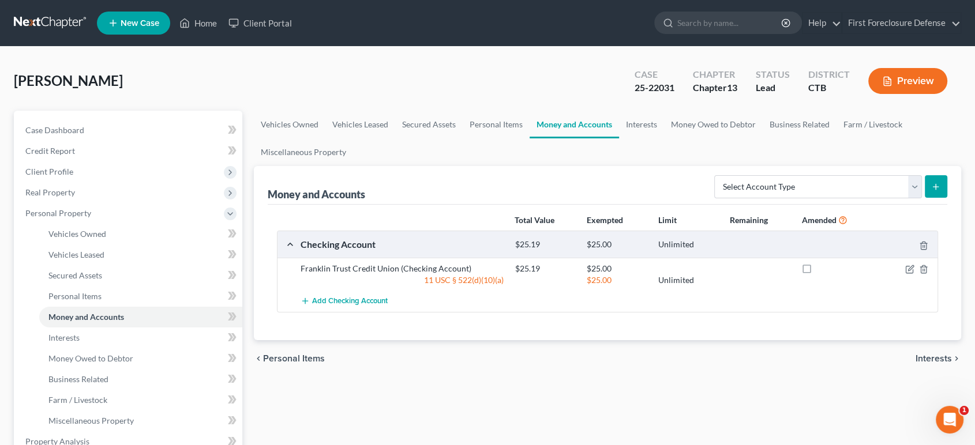
click at [937, 359] on span "Interests" at bounding box center [934, 358] width 36 height 9
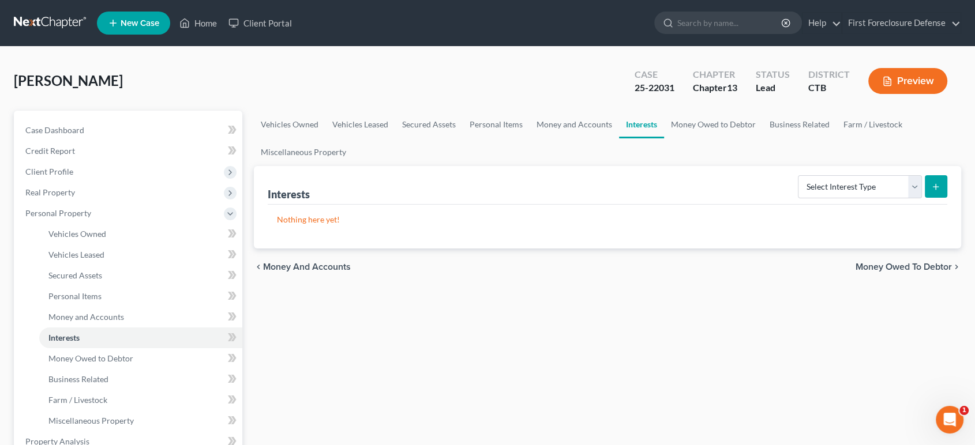
click at [907, 269] on span "Money Owed to Debtor" at bounding box center [904, 267] width 96 height 9
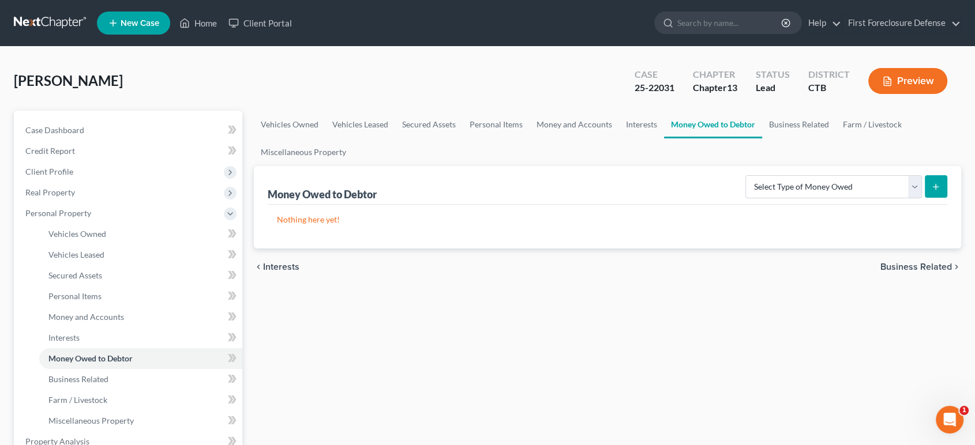
click at [906, 265] on span "Business Related" at bounding box center [917, 267] width 72 height 9
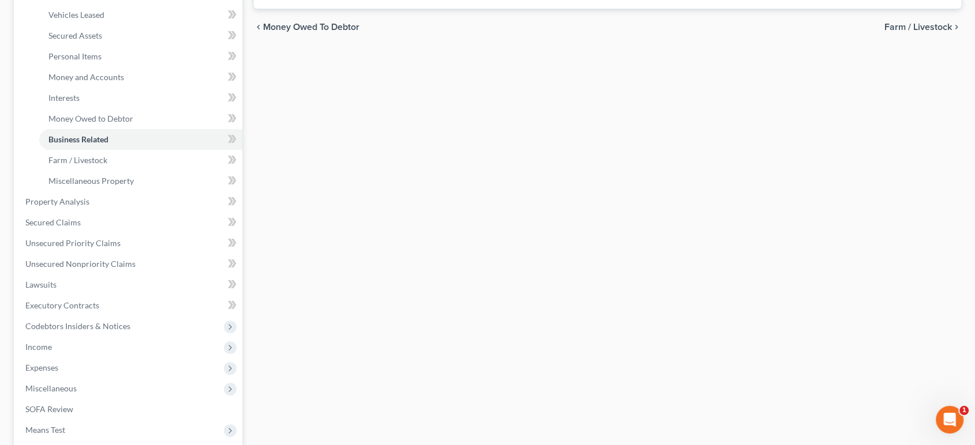
scroll to position [395, 0]
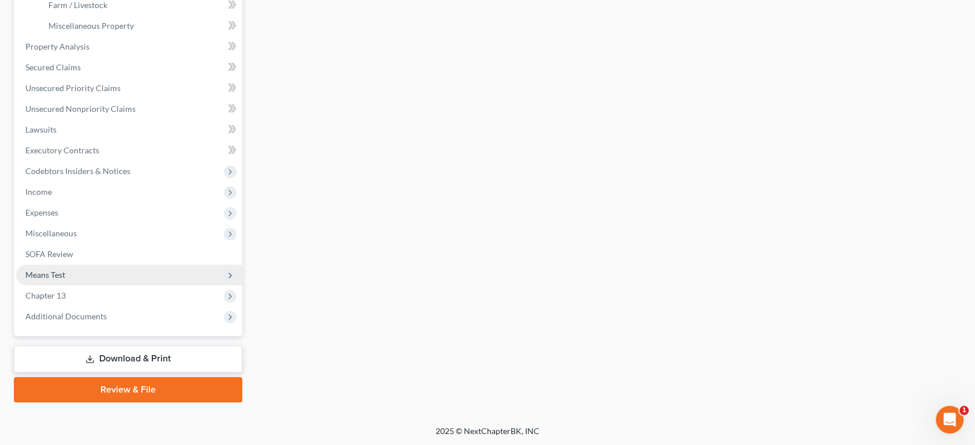
click at [54, 279] on span "Means Test" at bounding box center [129, 275] width 226 height 21
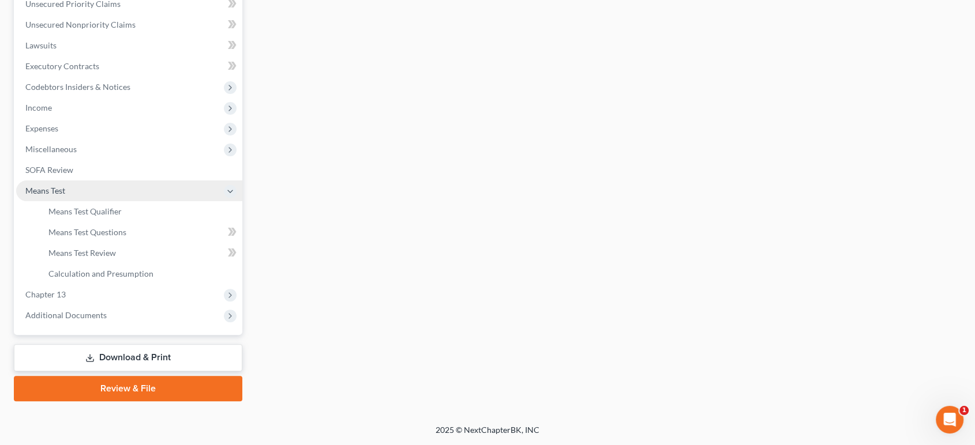
scroll to position [271, 0]
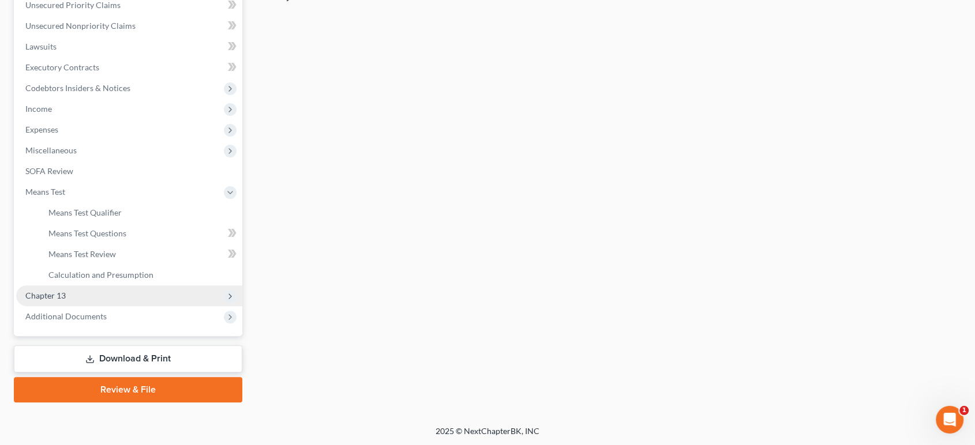
click at [50, 295] on span "Chapter 13" at bounding box center [45, 296] width 40 height 10
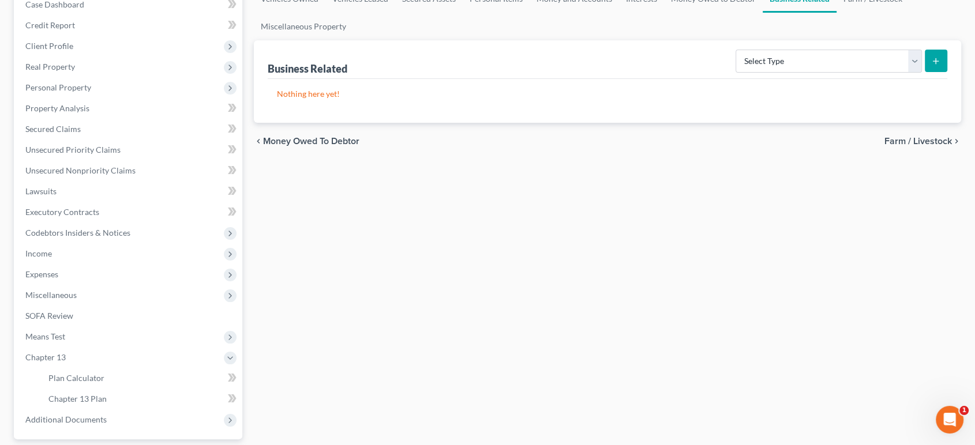
scroll to position [128, 0]
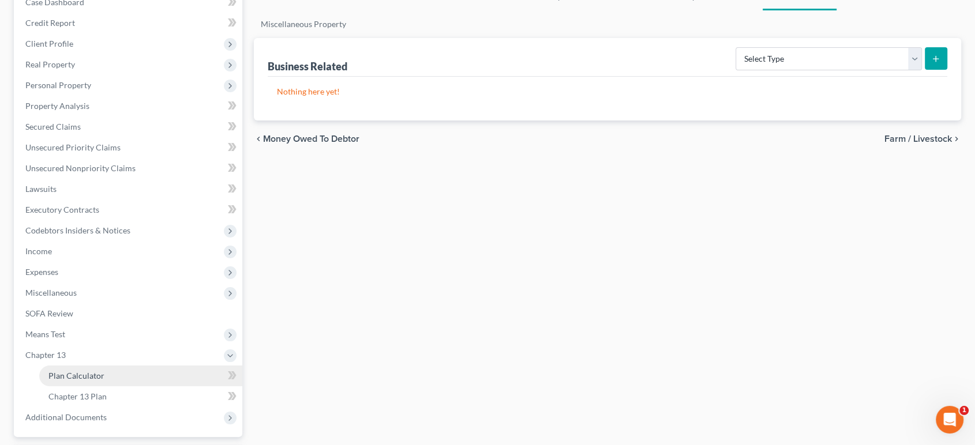
click at [80, 377] on span "Plan Calculator" at bounding box center [76, 376] width 56 height 10
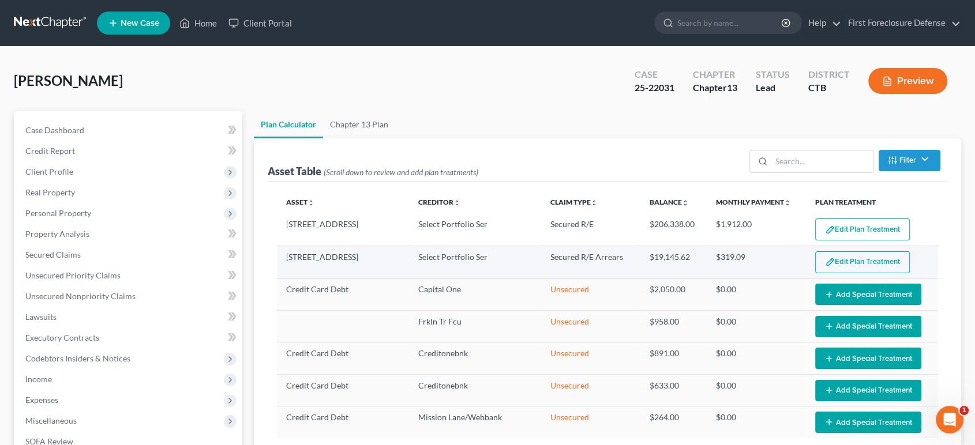
select select "59"
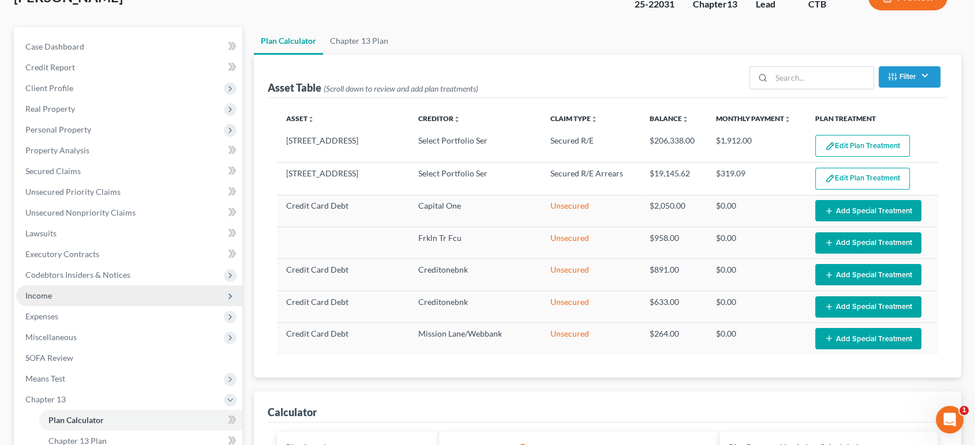
scroll to position [192, 0]
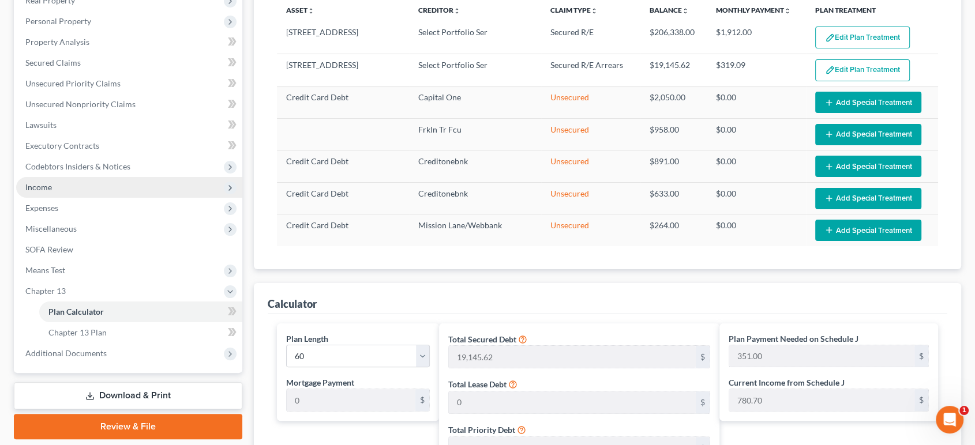
click at [40, 188] on span "Income" at bounding box center [38, 187] width 27 height 10
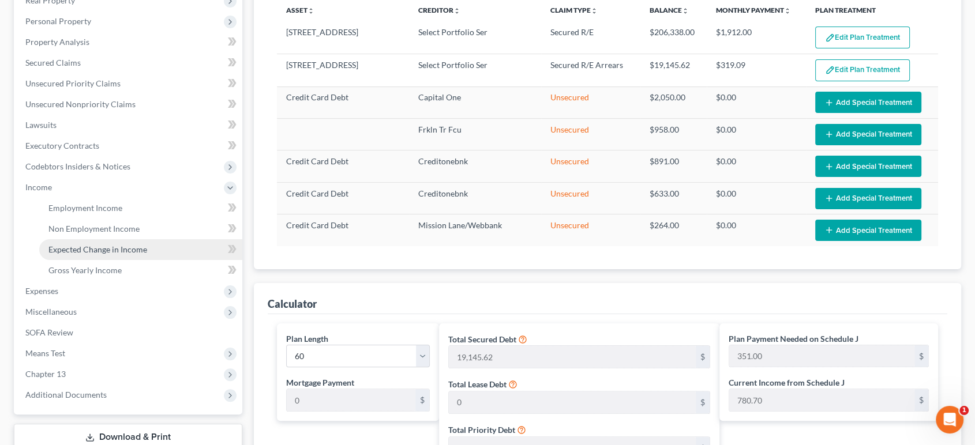
click at [102, 249] on span "Expected Change in Income" at bounding box center [97, 250] width 99 height 10
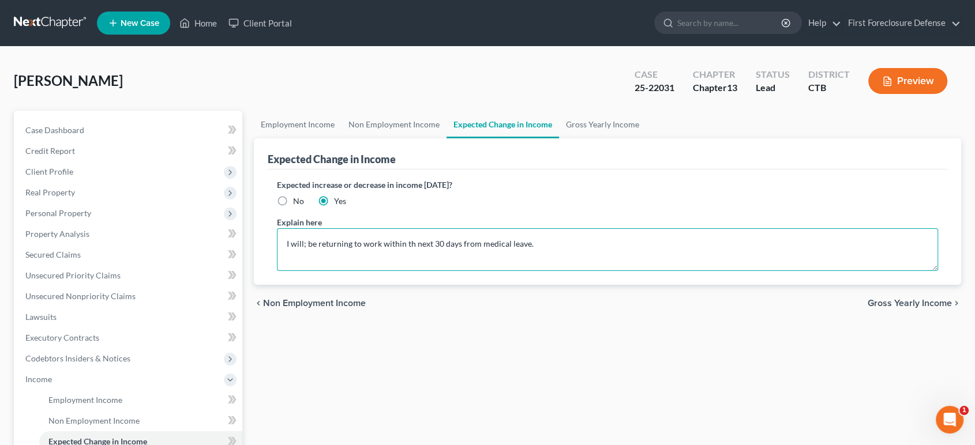
click at [405, 250] on textarea "I will; be returning to work within th next 30 days from medical leave." at bounding box center [608, 250] width 662 height 43
click at [411, 245] on textarea "I will; be returning to work within th next 30 days from medical leave." at bounding box center [608, 250] width 662 height 43
click at [305, 244] on textarea "I will; be returning to work within the next 30 days from medical leave." at bounding box center [608, 250] width 662 height 43
click at [535, 244] on textarea "I will be returning to work within the next 30 days from medical leave." at bounding box center [608, 250] width 662 height 43
click at [563, 246] on textarea "I will be returning to work within the next 30 days from medical leave. The emp…" at bounding box center [608, 250] width 662 height 43
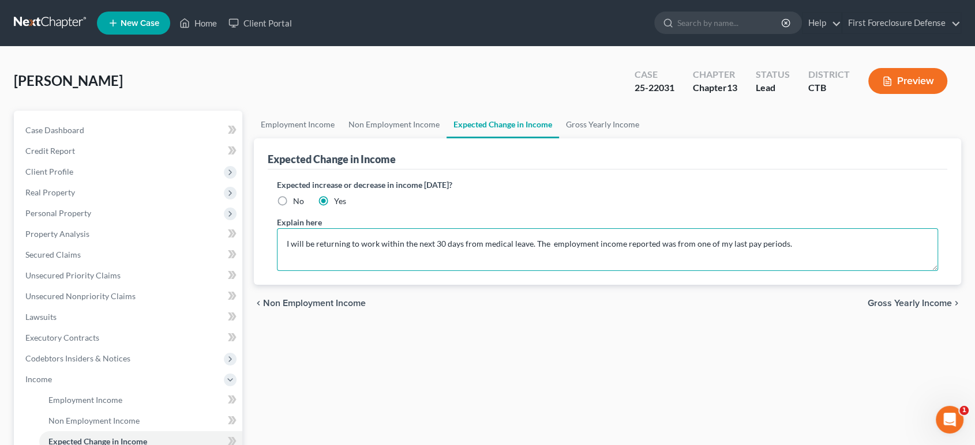
click at [784, 242] on textarea "I will be returning to work within the next 30 days from medical leave. The emp…" at bounding box center [608, 250] width 662 height 43
click at [909, 244] on textarea "I will be returning to work within the next 30 days from medical leave. The emp…" at bounding box center [608, 250] width 662 height 43
click at [914, 244] on textarea "I will be returning to work within the next 30 days from medical leave. The emp…" at bounding box center [608, 250] width 662 height 43
click at [920, 245] on textarea "I will be returning to work within the next 30 days from medical leave. The emp…" at bounding box center [608, 250] width 662 height 43
type textarea "I will be returning to work within the next 30 days from medical leave. The emp…"
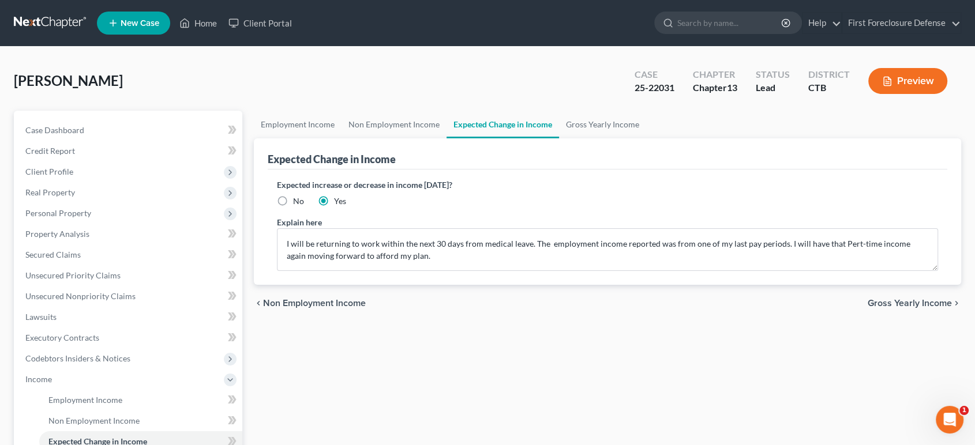
click at [905, 302] on span "Gross Yearly Income" at bounding box center [910, 303] width 84 height 9
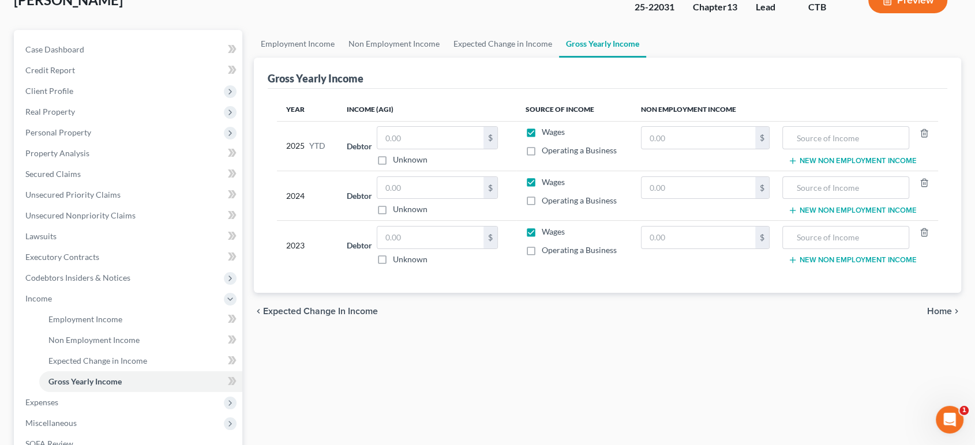
scroll to position [128, 0]
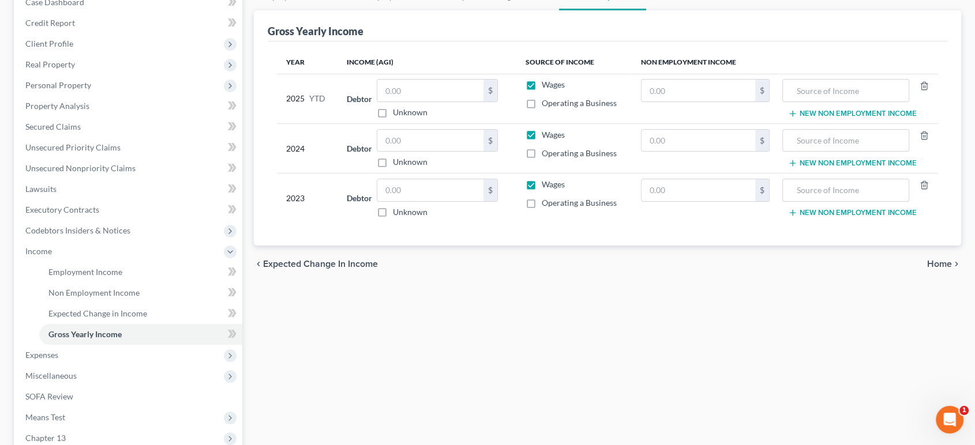
click at [930, 265] on span "Home" at bounding box center [939, 264] width 25 height 9
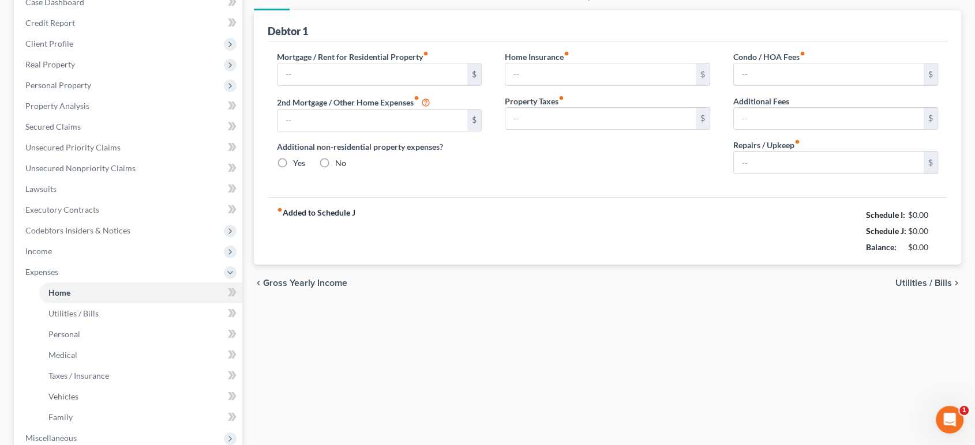
type input "1,912.00"
type input "0.00"
radio input "true"
type input "0.00"
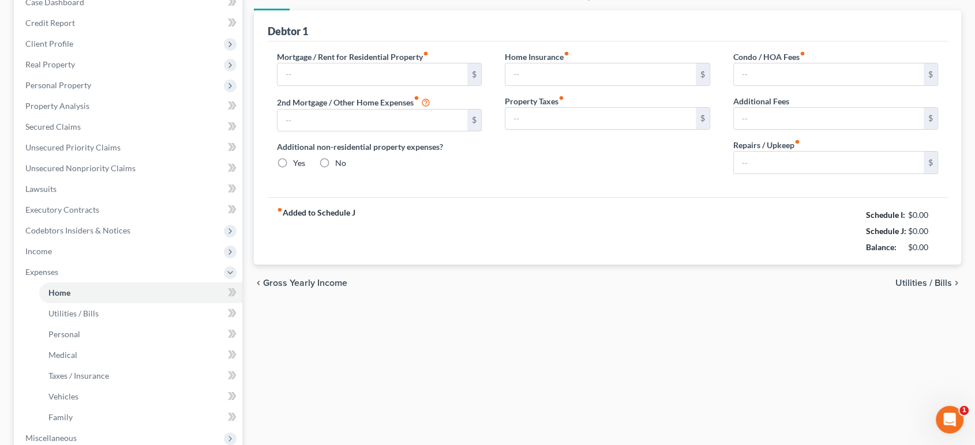
type input "0.00"
type input "30.00"
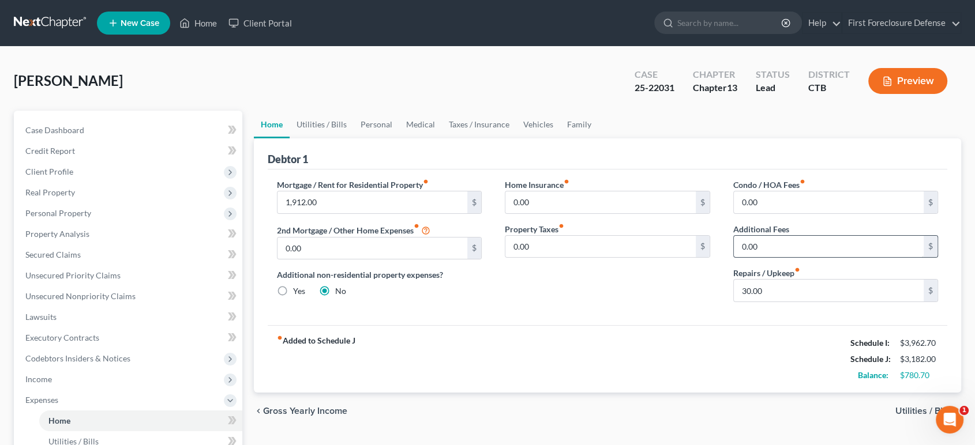
scroll to position [192, 0]
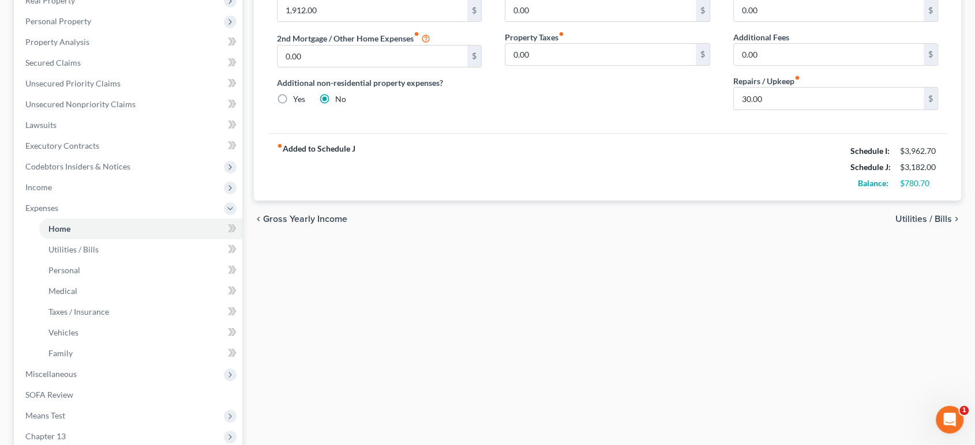
click at [916, 220] on span "Utilities / Bills" at bounding box center [924, 219] width 57 height 9
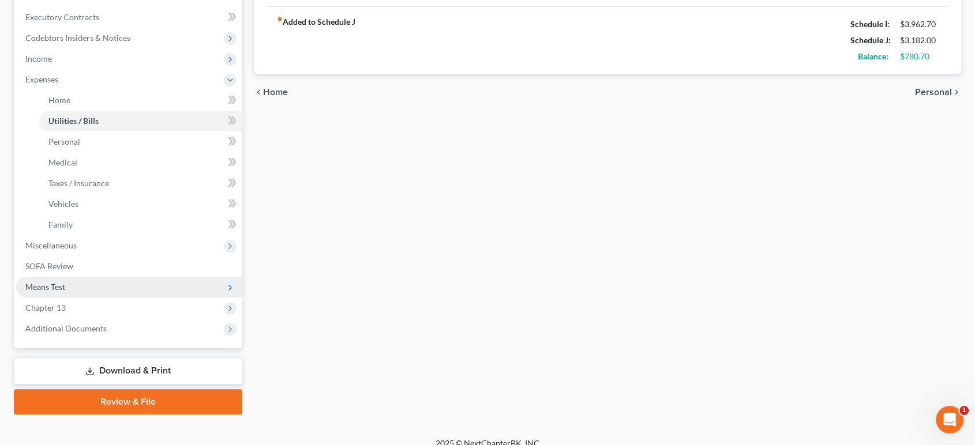
scroll to position [333, 0]
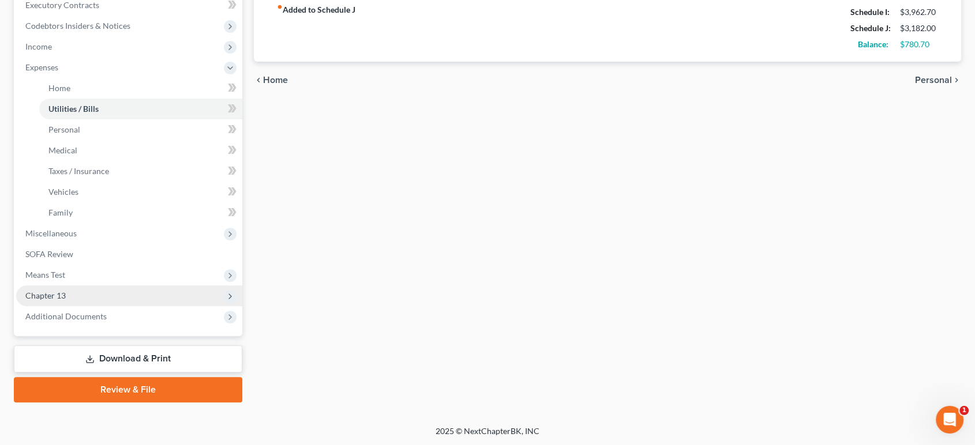
click at [53, 293] on span "Chapter 13" at bounding box center [45, 296] width 40 height 10
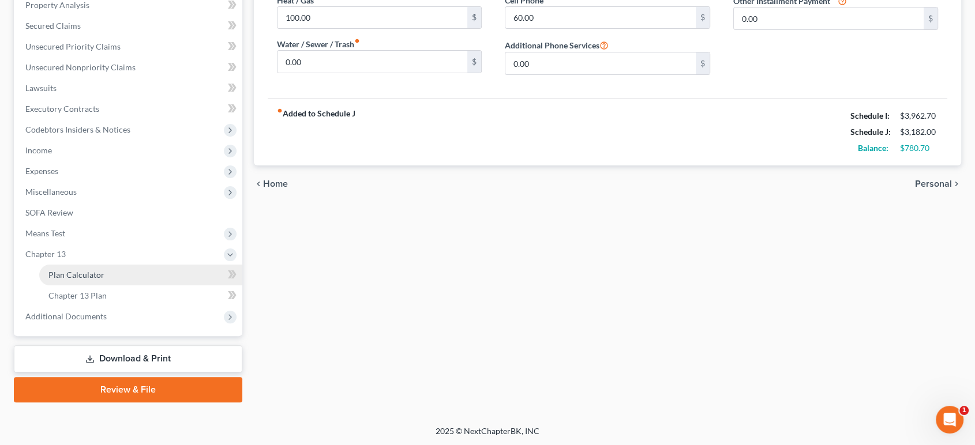
click at [69, 272] on span "Plan Calculator" at bounding box center [76, 275] width 56 height 10
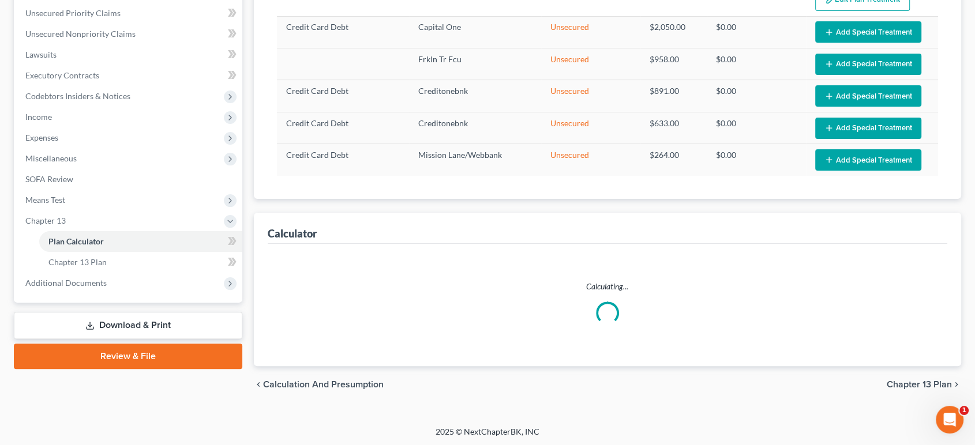
select select "59"
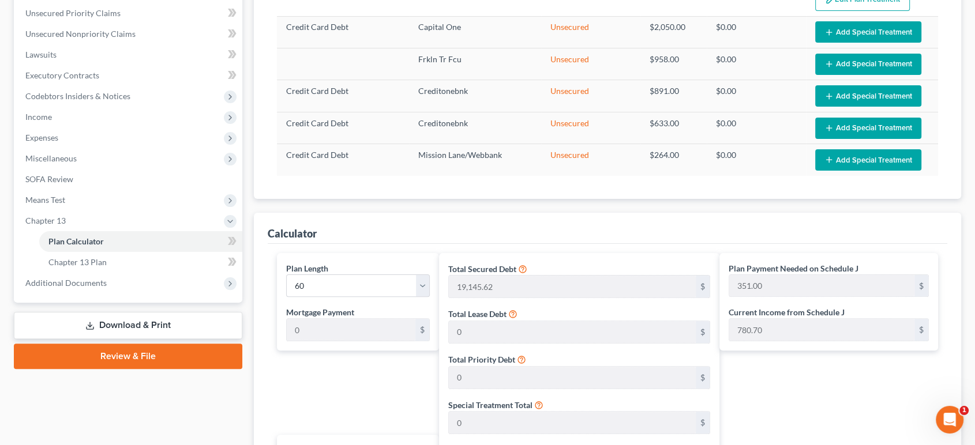
scroll to position [455, 0]
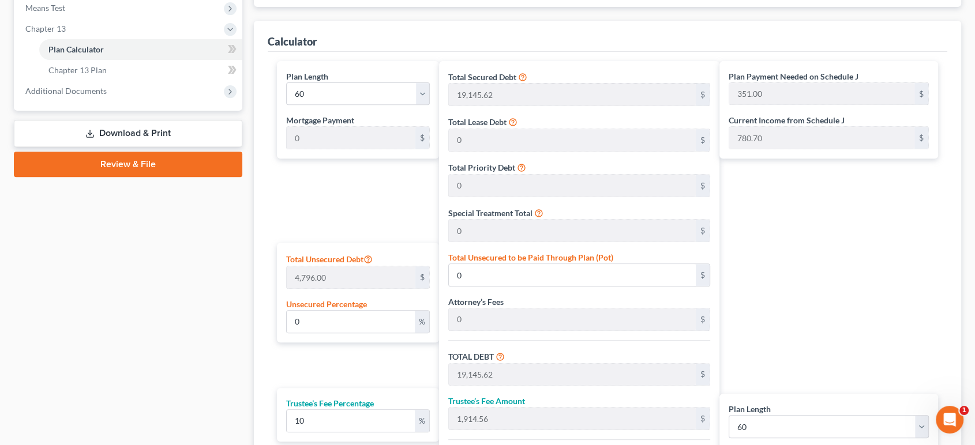
click at [129, 132] on link "Download & Print" at bounding box center [128, 133] width 229 height 27
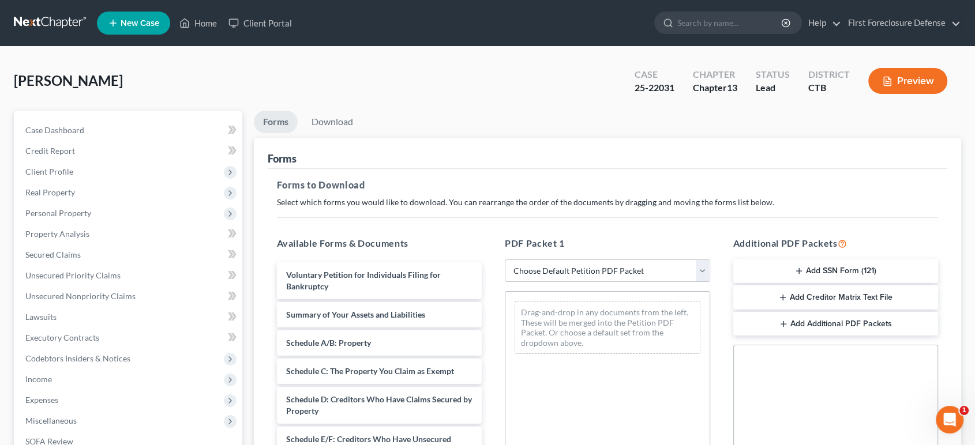
click at [701, 267] on select "Choose Default Petition PDF Packet Complete Bankruptcy Petition (all forms and …" at bounding box center [607, 271] width 205 height 23
select select "0"
click at [505, 260] on select "Choose Default Petition PDF Packet Complete Bankruptcy Petition (all forms and …" at bounding box center [607, 271] width 205 height 23
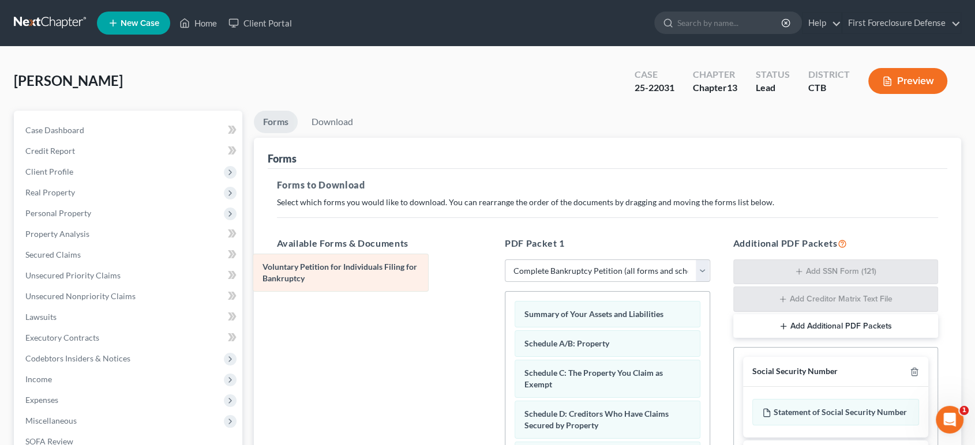
drag, startPoint x: 646, startPoint y: 310, endPoint x: 388, endPoint y: 259, distance: 263.6
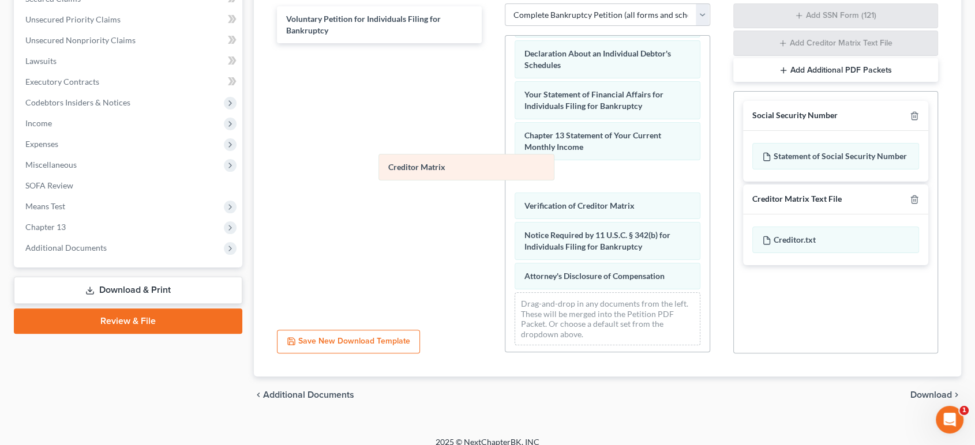
scroll to position [286, 0]
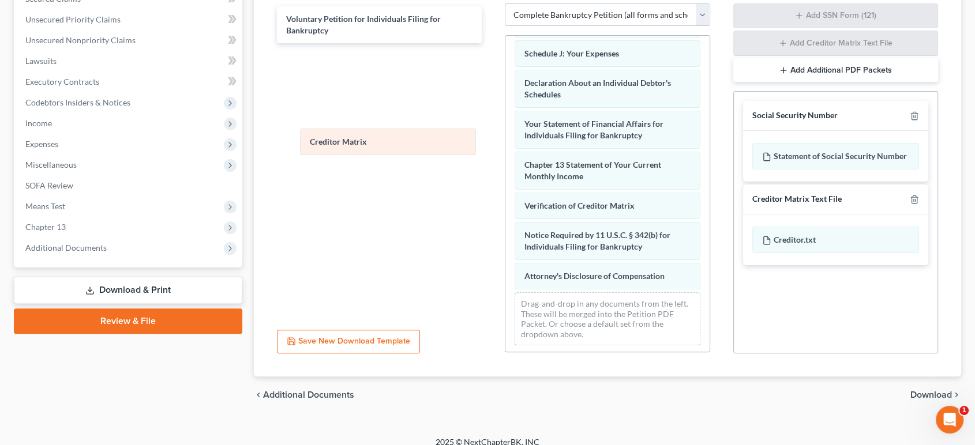
drag, startPoint x: 598, startPoint y: 171, endPoint x: 383, endPoint y: 139, distance: 217.0
click at [505, 139] on div "Creditor Matrix Summary of Your Assets and Liabilities Schedule A/B: Property S…" at bounding box center [607, 52] width 204 height 605
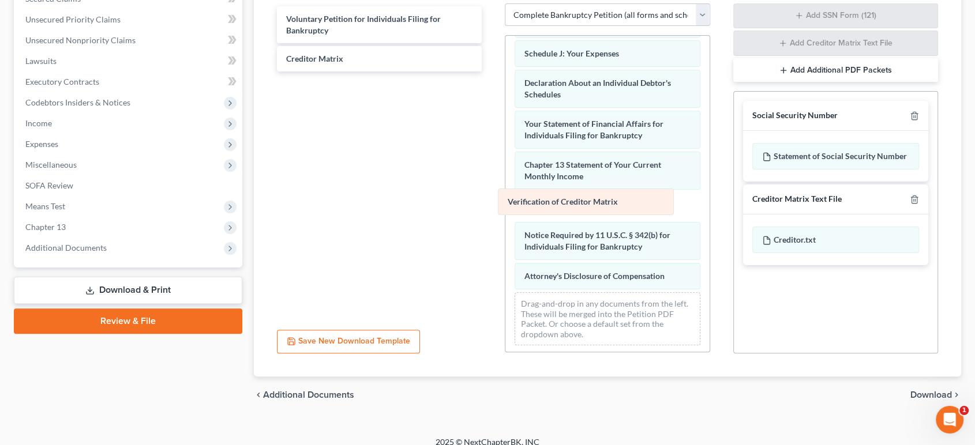
scroll to position [257, 0]
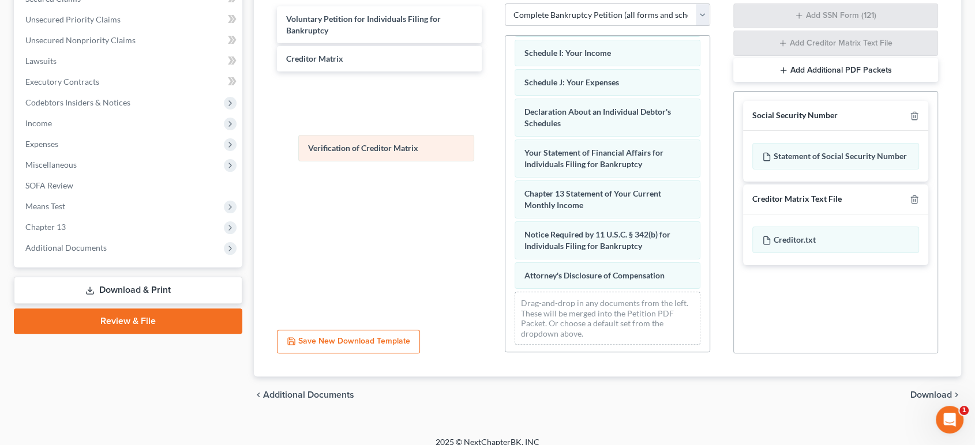
drag, startPoint x: 601, startPoint y: 199, endPoint x: 384, endPoint y: 144, distance: 223.2
click at [505, 144] on div "Verification of Creditor Matrix Summary of Your Assets and Liabilities Schedule…" at bounding box center [607, 66] width 204 height 576
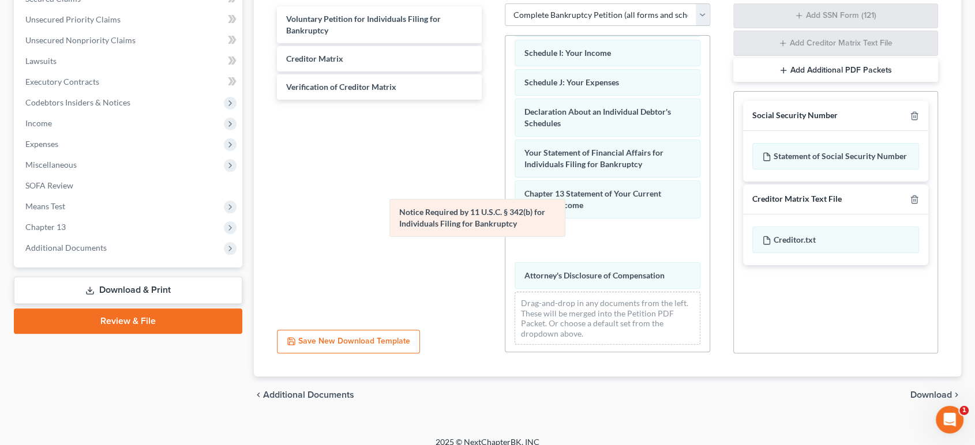
scroll to position [216, 0]
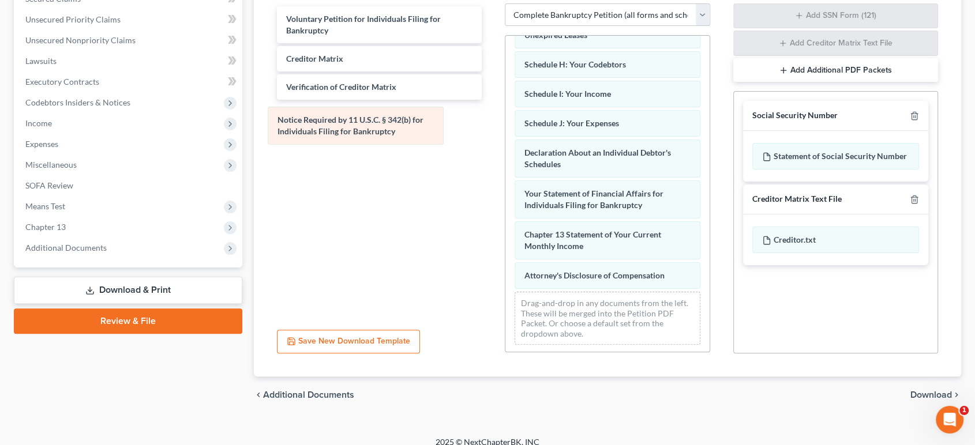
drag, startPoint x: 582, startPoint y: 240, endPoint x: 343, endPoint y: 129, distance: 263.3
click at [505, 129] on div "Notice Required by 11 U.S.C. § 342(b) for Individuals Filing for Bankruptcy Sum…" at bounding box center [607, 86] width 204 height 535
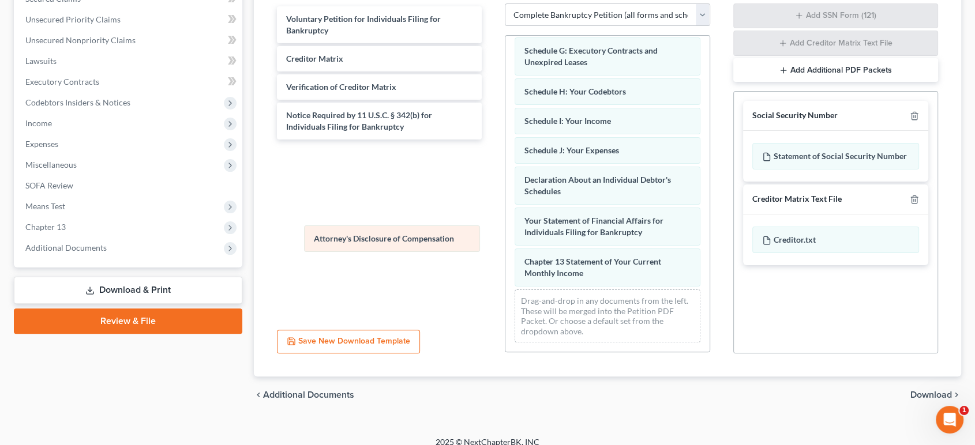
scroll to position [187, 0]
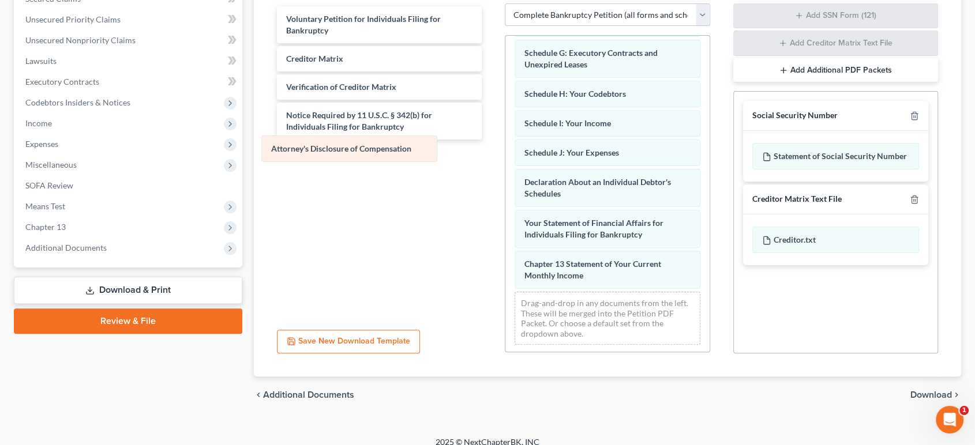
drag, startPoint x: 574, startPoint y: 276, endPoint x: 320, endPoint y: 149, distance: 283.4
click at [505, 149] on div "Attorney's Disclosure of Compensation Summary of Your Assets and Liabilities Sc…" at bounding box center [607, 101] width 204 height 505
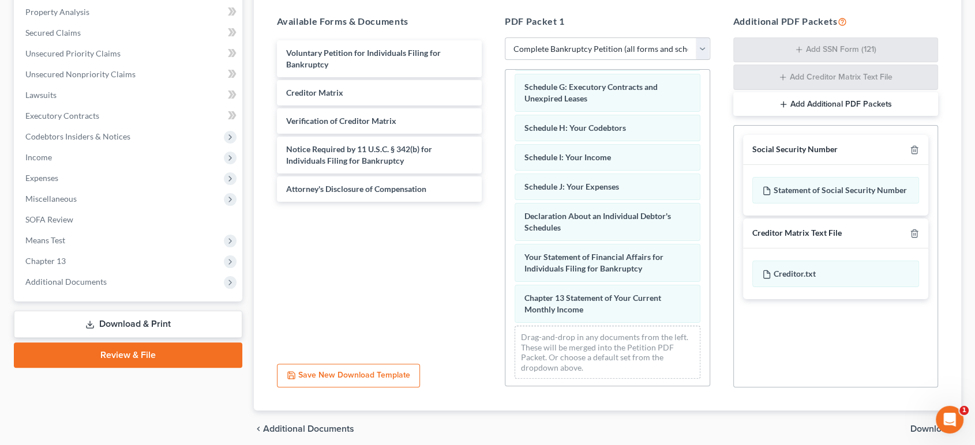
scroll to position [267, 0]
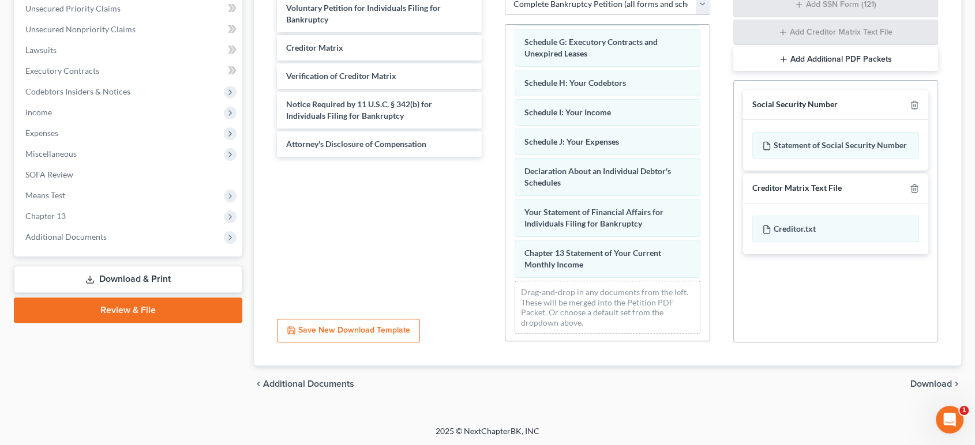
click at [122, 276] on link "Download & Print" at bounding box center [128, 279] width 229 height 27
click at [922, 384] on span "Download" at bounding box center [932, 384] width 42 height 9
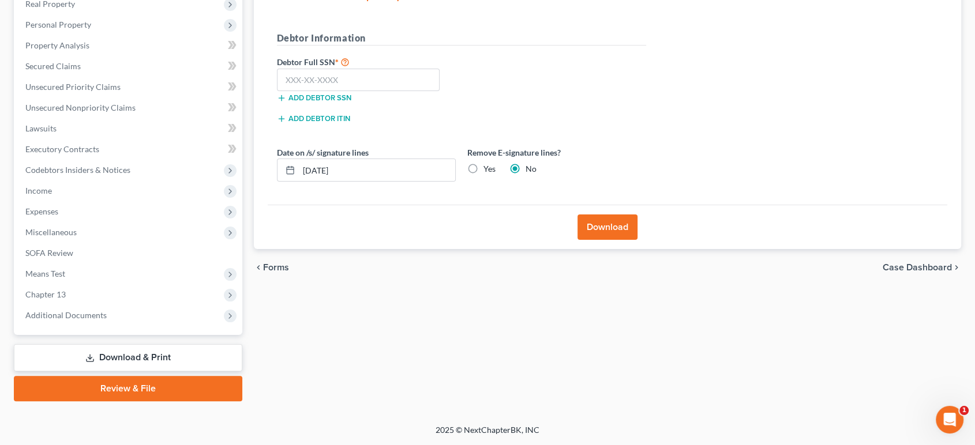
scroll to position [188, 0]
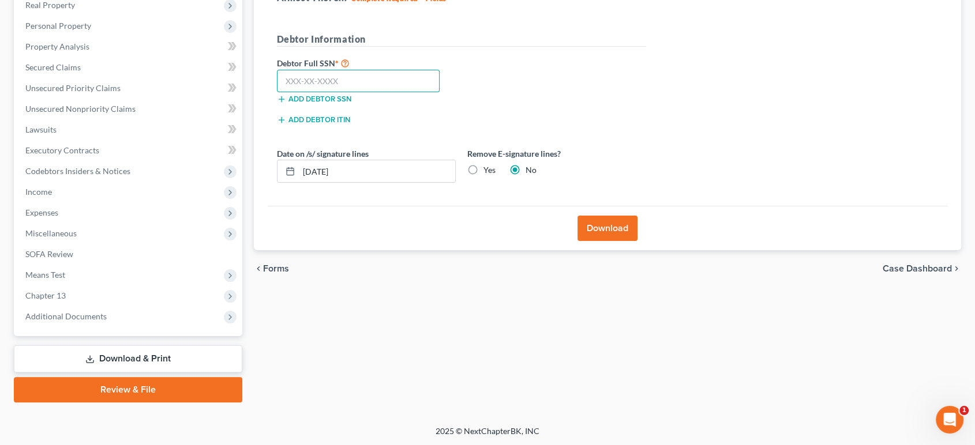
click at [336, 79] on input "text" at bounding box center [358, 81] width 163 height 23
type input "041-62-4255"
click at [484, 167] on label "Yes" at bounding box center [490, 170] width 12 height 12
click at [488, 167] on input "Yes" at bounding box center [492, 168] width 8 height 8
radio input "true"
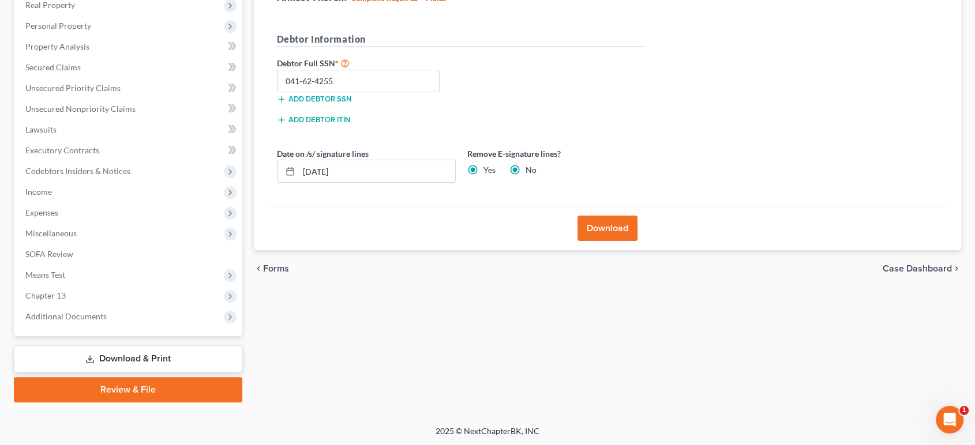
radio input "false"
click at [604, 231] on button "Download" at bounding box center [608, 228] width 60 height 25
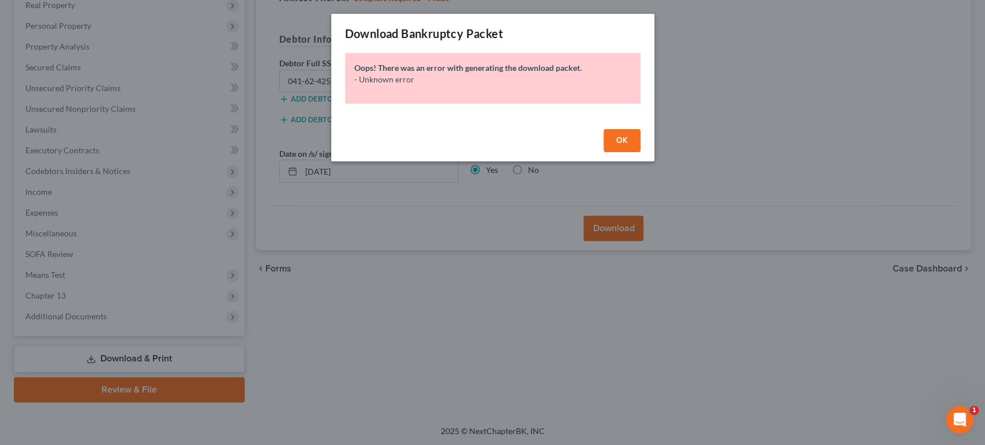
click at [626, 140] on span "OK" at bounding box center [622, 141] width 12 height 10
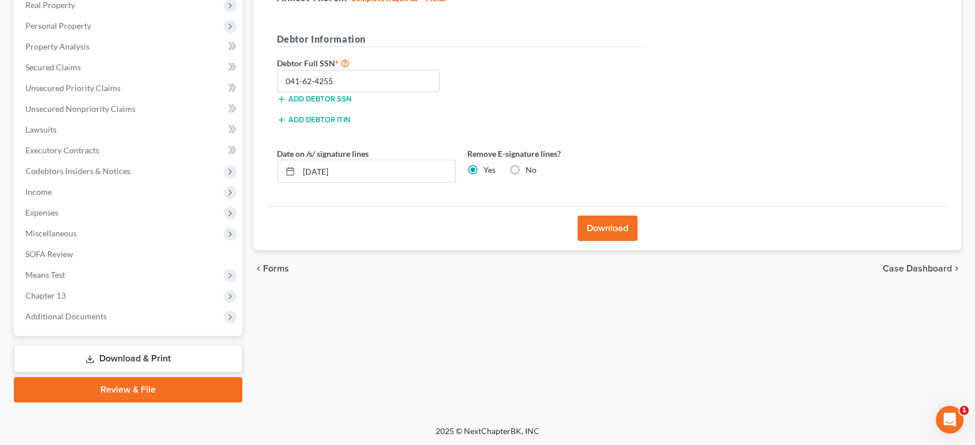
click at [592, 224] on button "Download" at bounding box center [608, 228] width 60 height 25
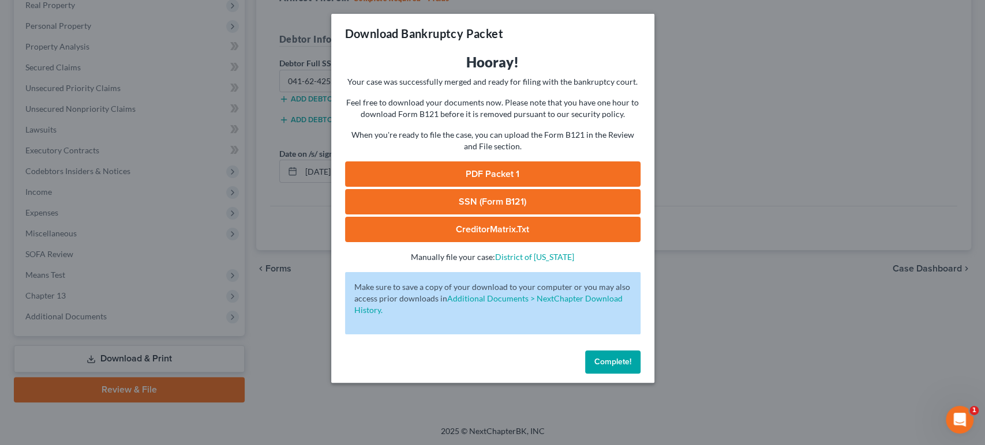
drag, startPoint x: 645, startPoint y: 155, endPoint x: 496, endPoint y: 177, distance: 150.4
click at [496, 177] on link "PDF Packet 1" at bounding box center [492, 174] width 295 height 25
click at [621, 360] on span "Complete!" at bounding box center [612, 362] width 37 height 10
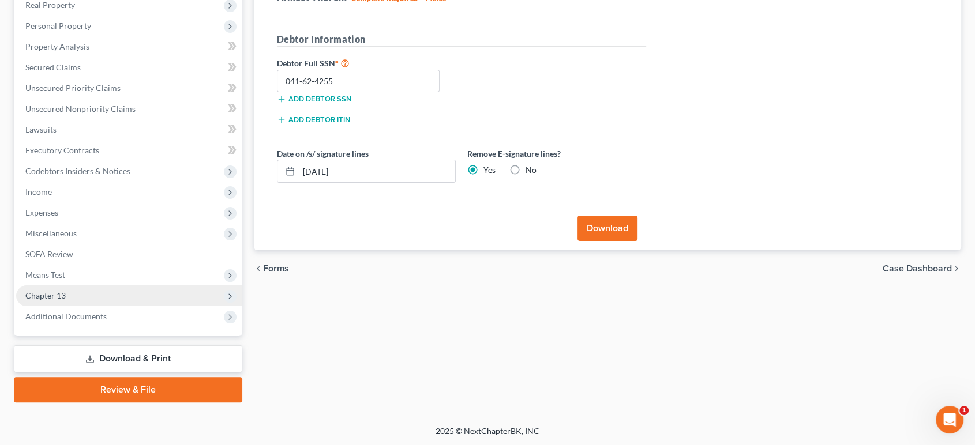
click at [38, 298] on span "Chapter 13" at bounding box center [45, 296] width 40 height 10
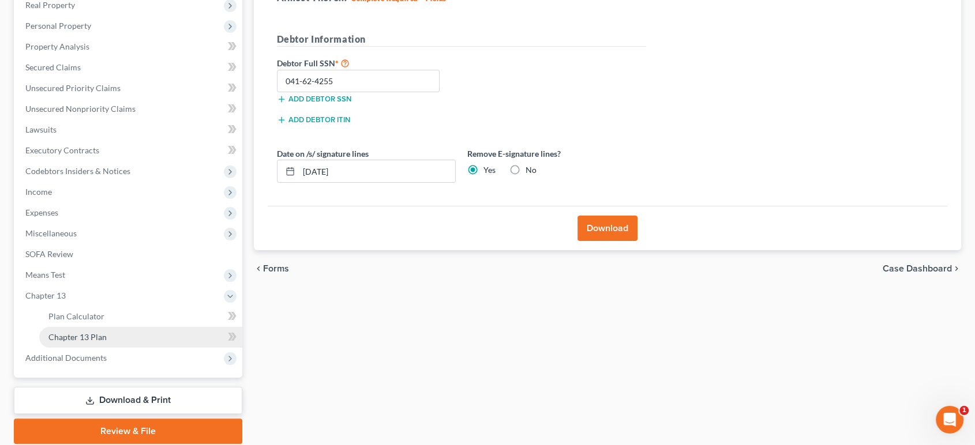
click at [58, 337] on span "Chapter 13 Plan" at bounding box center [77, 337] width 58 height 10
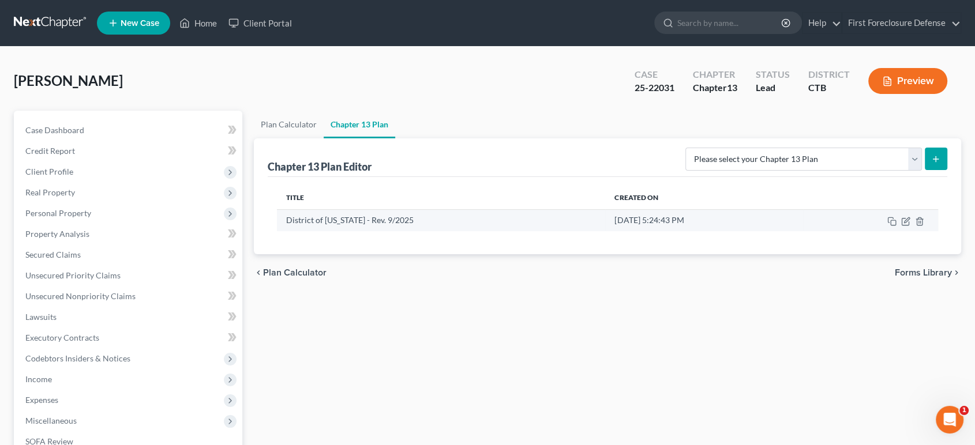
click at [780, 229] on td "[DATE] 5:24:43 PM" at bounding box center [703, 220] width 197 height 22
click at [789, 217] on td "[DATE] 5:24:43 PM" at bounding box center [703, 220] width 197 height 22
click at [789, 217] on td "Oct 9, 2025 5:24:43 PM" at bounding box center [703, 220] width 197 height 22
click at [904, 222] on icon "button" at bounding box center [906, 220] width 5 height 5
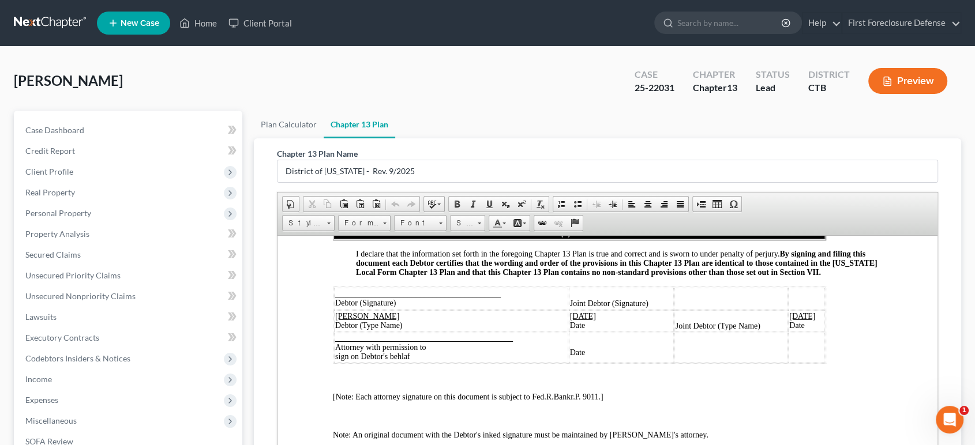
scroll to position [229, 0]
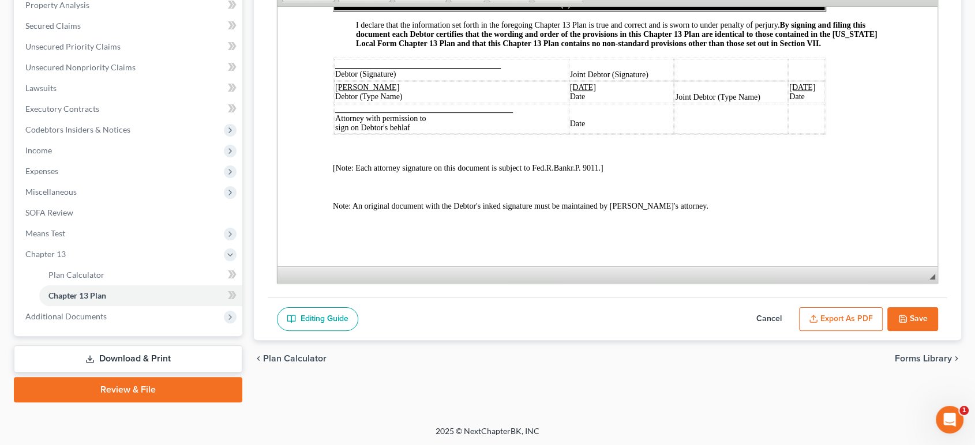
click at [845, 314] on button "Export as PDF" at bounding box center [841, 320] width 84 height 24
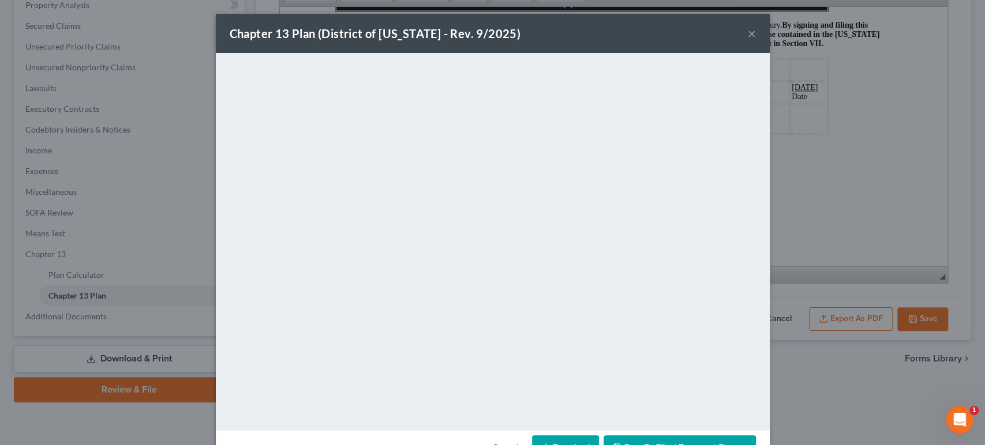
click at [749, 33] on button "×" at bounding box center [752, 34] width 8 height 14
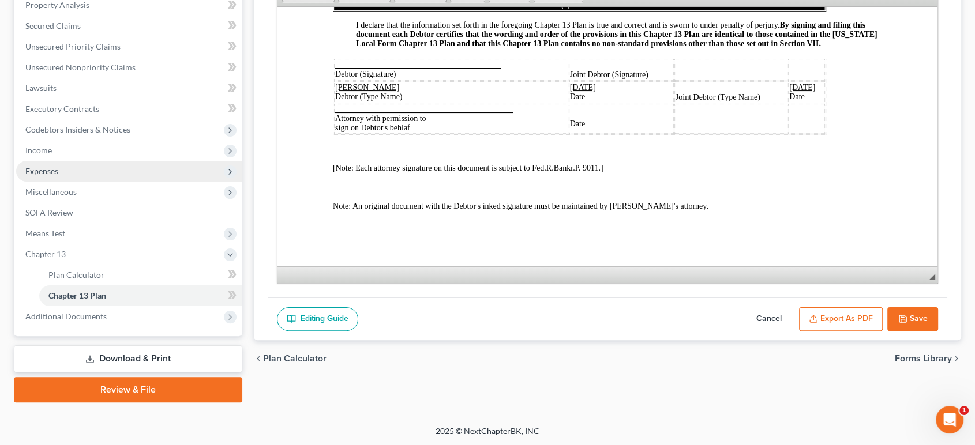
click at [57, 170] on span "Expenses" at bounding box center [41, 171] width 33 height 10
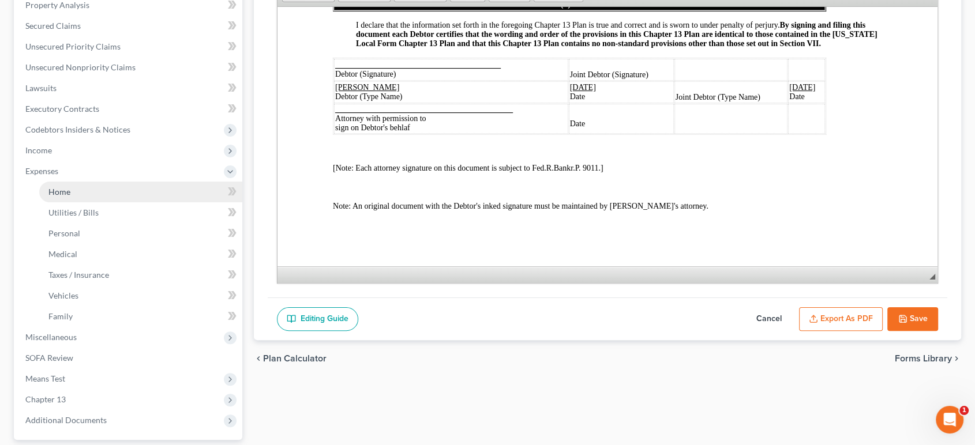
click at [57, 191] on span "Home" at bounding box center [59, 192] width 22 height 10
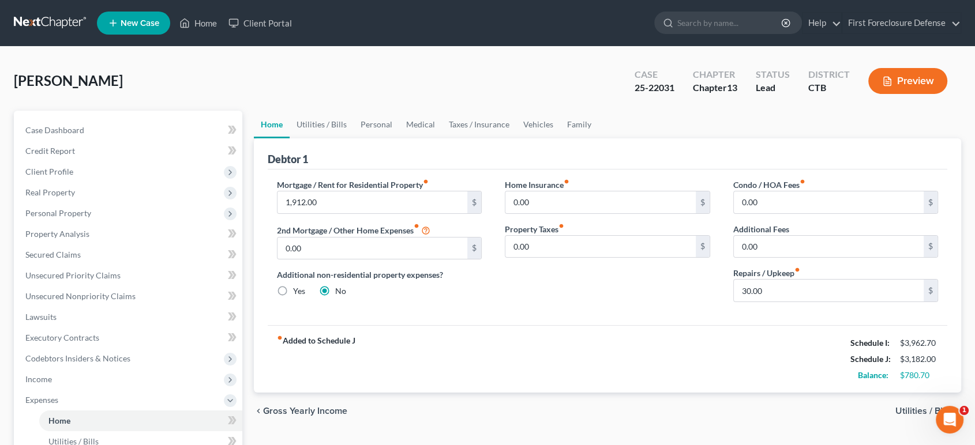
click at [907, 410] on span "Utilities / Bills" at bounding box center [924, 411] width 57 height 9
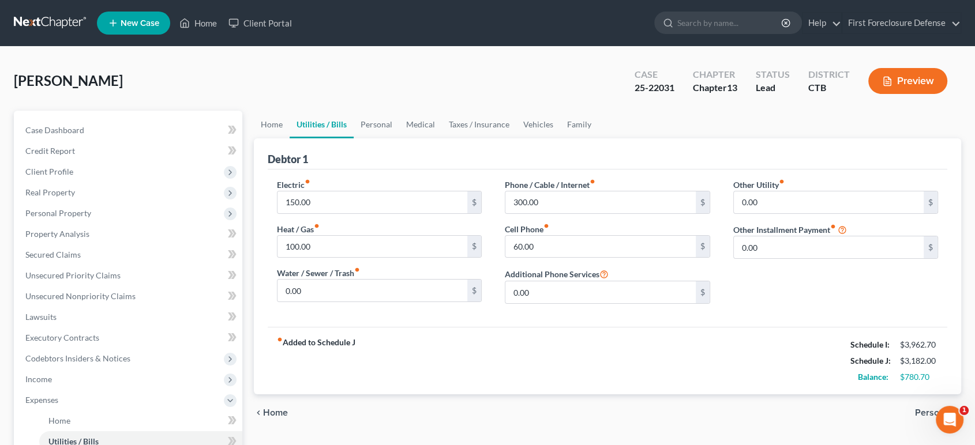
click at [922, 413] on span "Personal" at bounding box center [933, 413] width 37 height 9
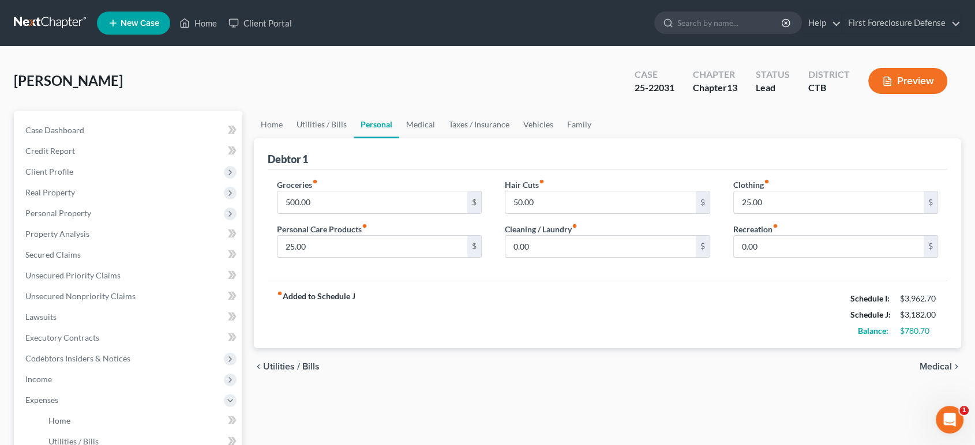
click at [922, 413] on div "Home Utilities / Bills Personal Medical Taxes / Insurance Vehicles Family Debto…" at bounding box center [608, 423] width 720 height 625
click at [928, 365] on span "Medical" at bounding box center [936, 366] width 32 height 9
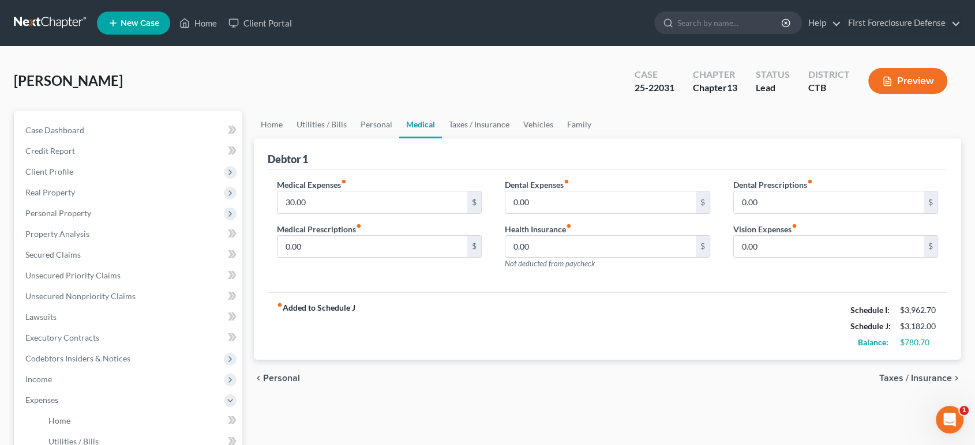
click at [928, 381] on span "Taxes / Insurance" at bounding box center [915, 378] width 73 height 9
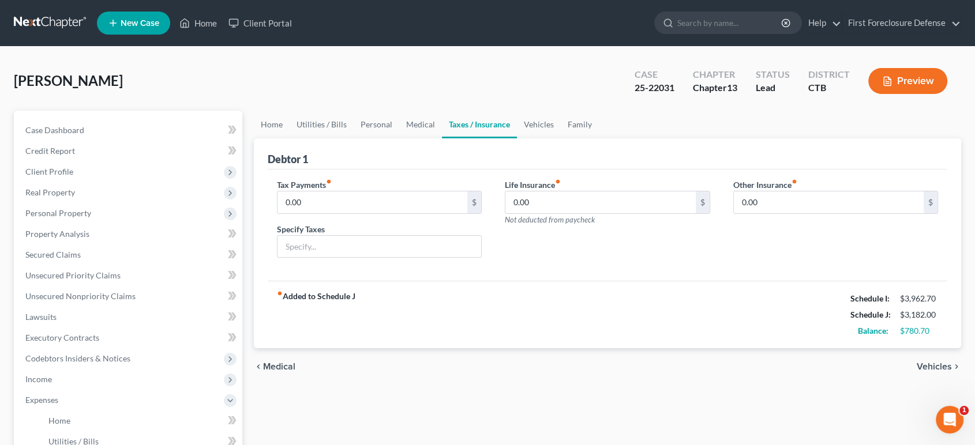
click at [925, 369] on span "Vehicles" at bounding box center [934, 366] width 35 height 9
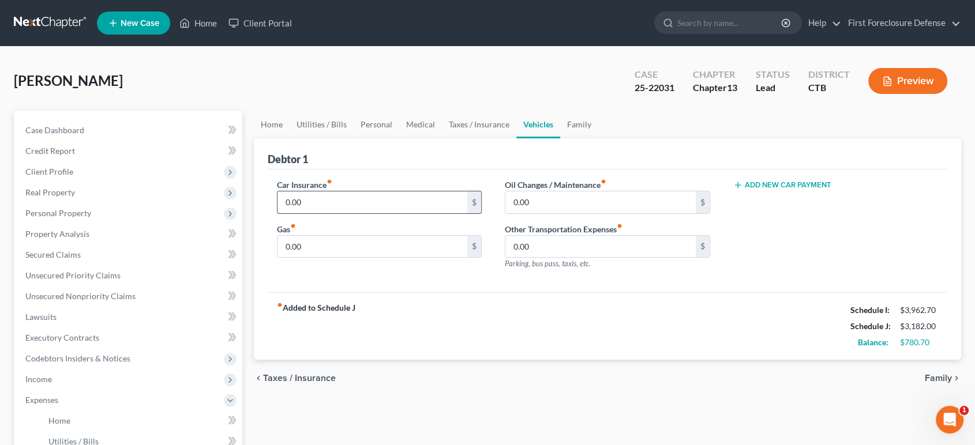
click at [310, 198] on input "0.00" at bounding box center [373, 203] width 190 height 22
type input "0"
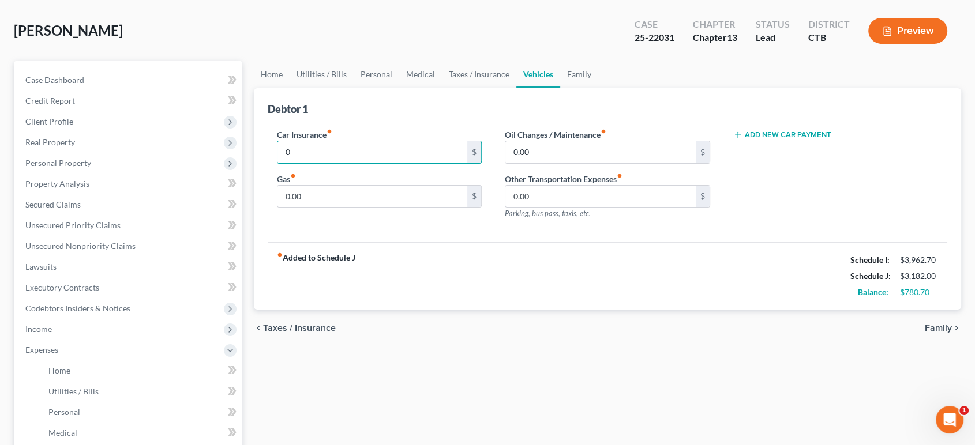
scroll to position [64, 0]
